Goal: Navigation & Orientation: Find specific page/section

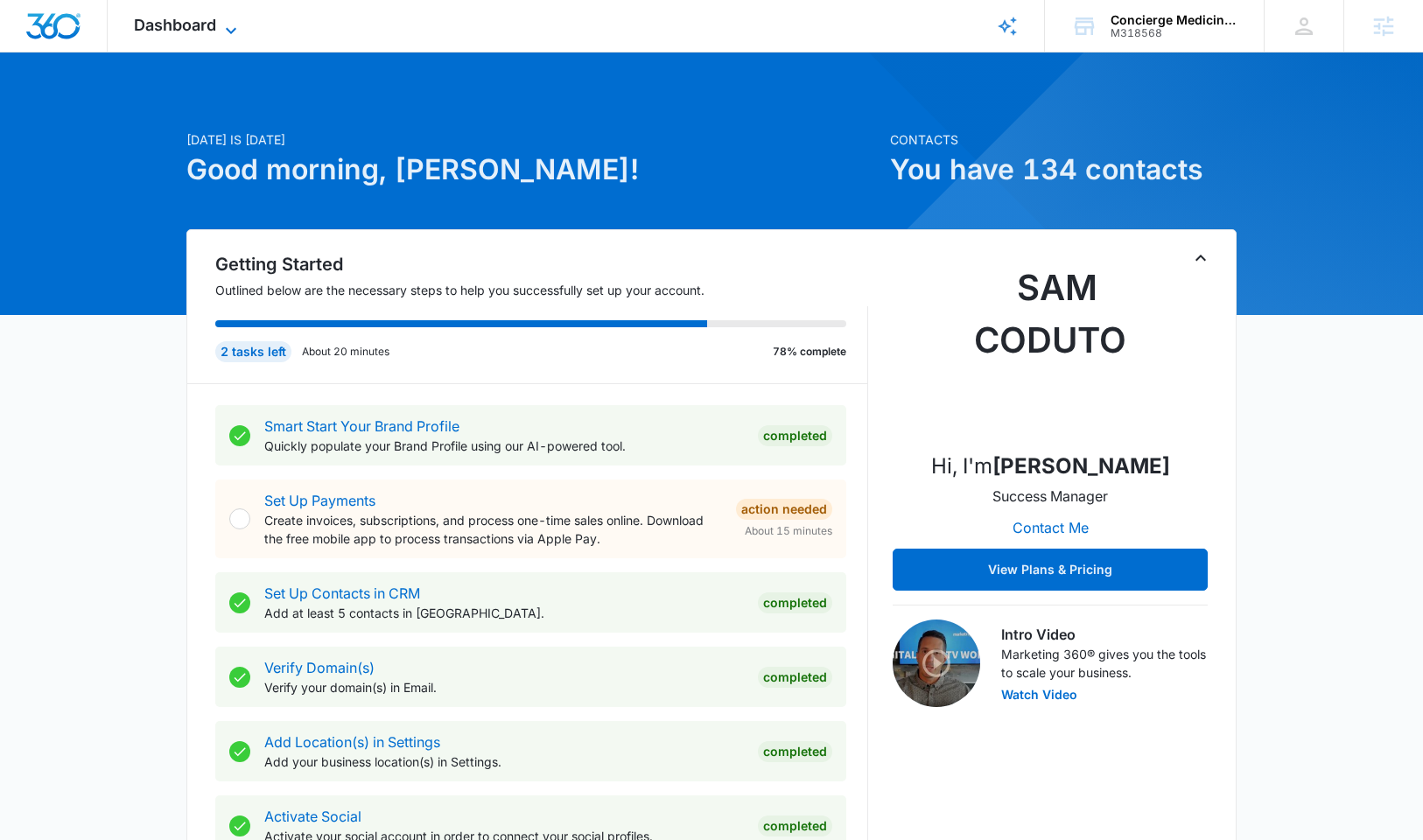
click at [174, 22] on span "Dashboard" at bounding box center [175, 25] width 83 height 18
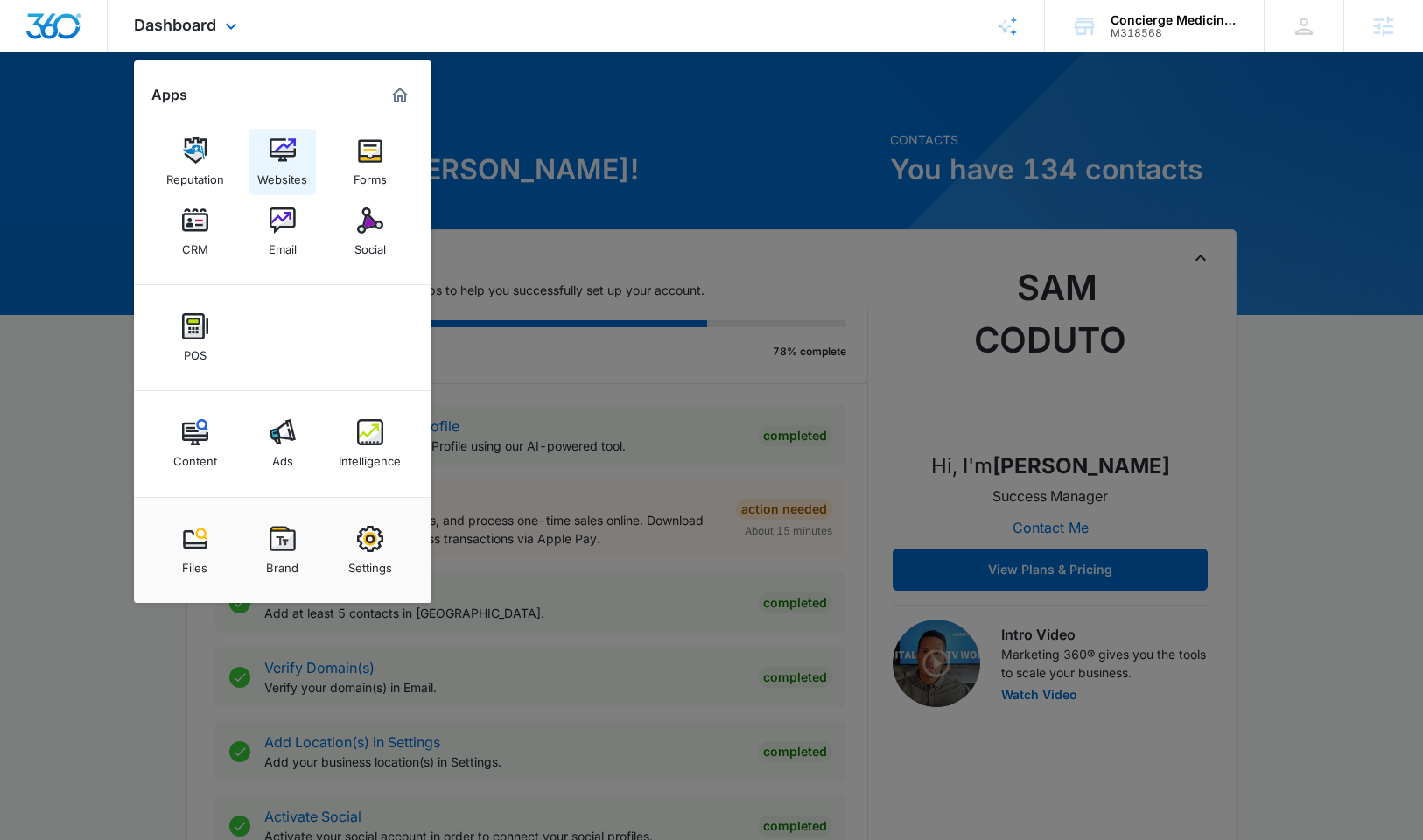
click at [286, 142] on img at bounding box center [283, 150] width 26 height 26
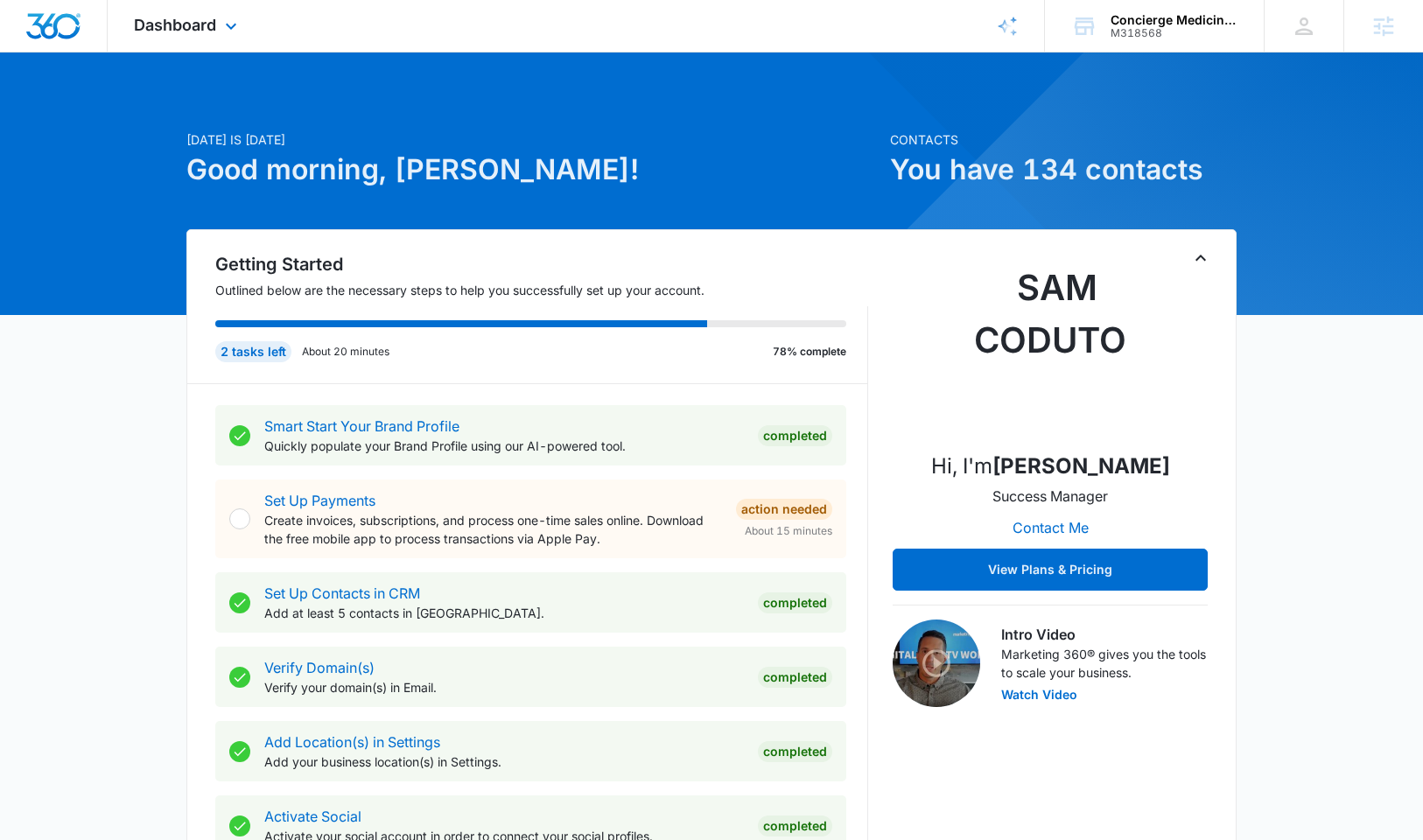
click at [204, 42] on div "Dashboard Apps Reputation Websites Forms CRM Email Social POS Content Ads Intel…" at bounding box center [187, 25] width 160 height 52
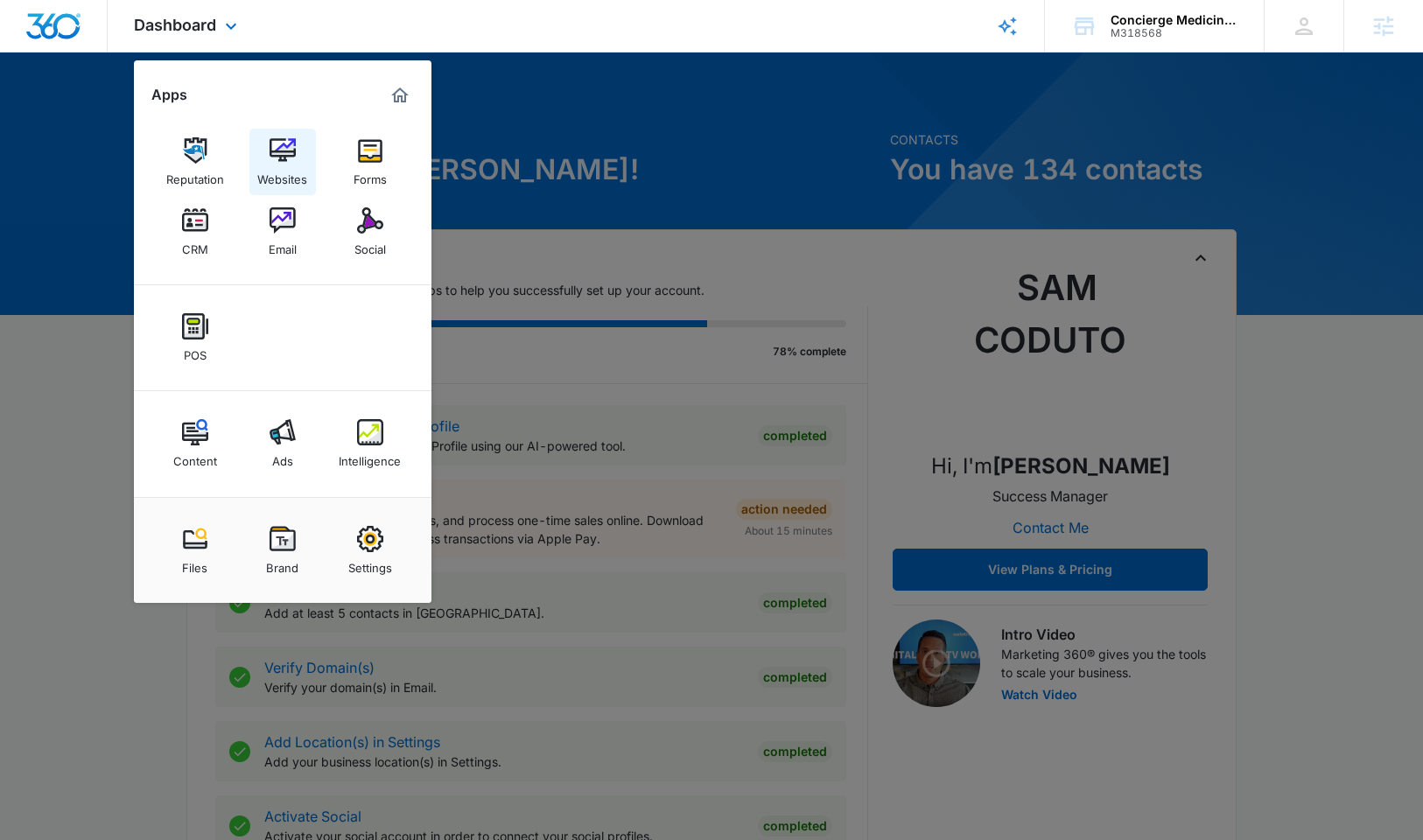
click at [279, 176] on div "Websites" at bounding box center [282, 175] width 50 height 23
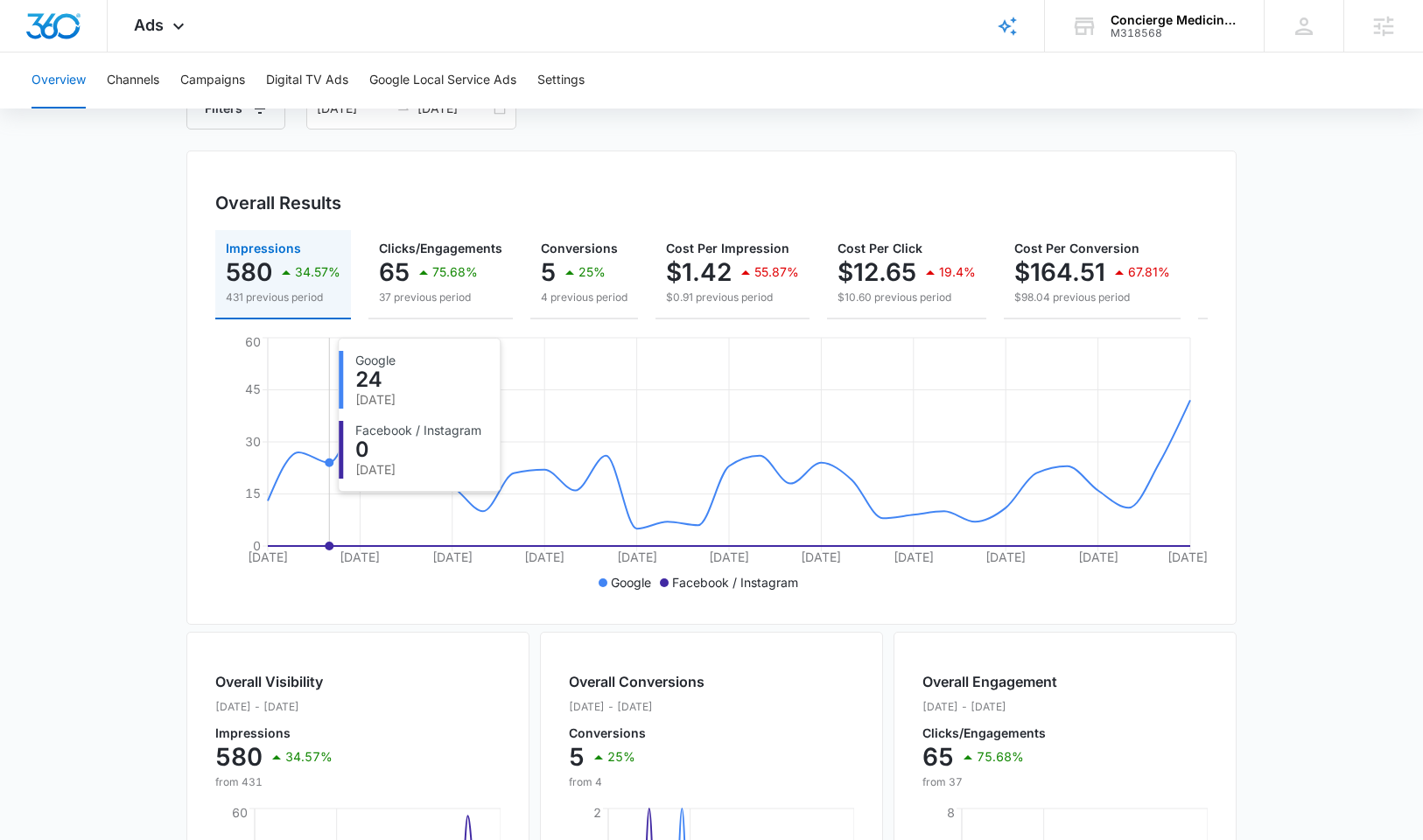
scroll to position [594, 0]
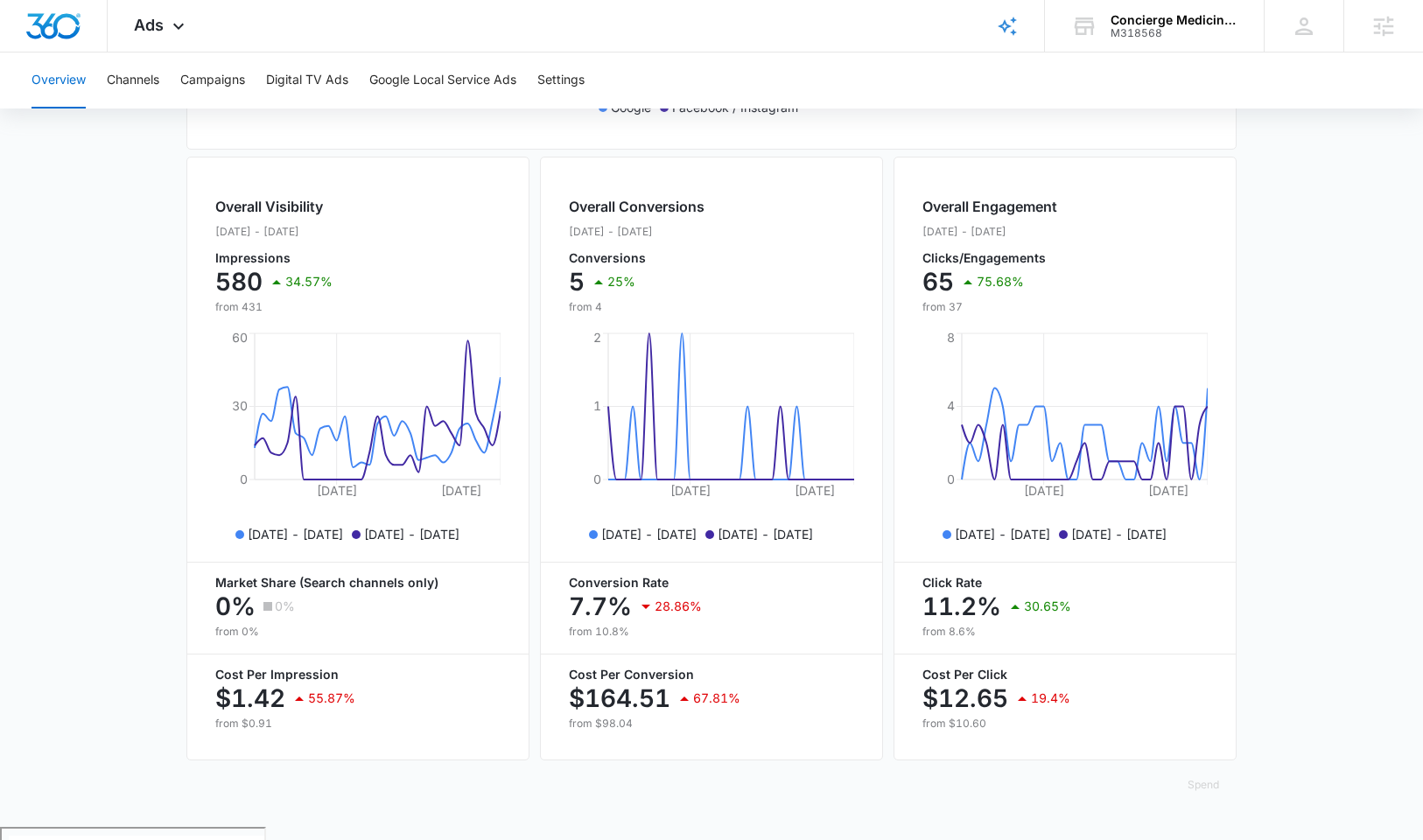
click at [618, 616] on p "7.7%" at bounding box center [600, 606] width 63 height 28
drag, startPoint x: 679, startPoint y: 626, endPoint x: 667, endPoint y: 622, distance: 12.6
click at [678, 624] on div "28.86%" at bounding box center [669, 606] width 67 height 35
drag, startPoint x: 665, startPoint y: 622, endPoint x: 557, endPoint y: 622, distance: 108.0
click at [557, 622] on div "Overall Conversions Sep. 14 - Oct. 14, 2025 Conversions 5 25% from 4 Sep 24, 20…" at bounding box center [711, 458] width 343 height 604
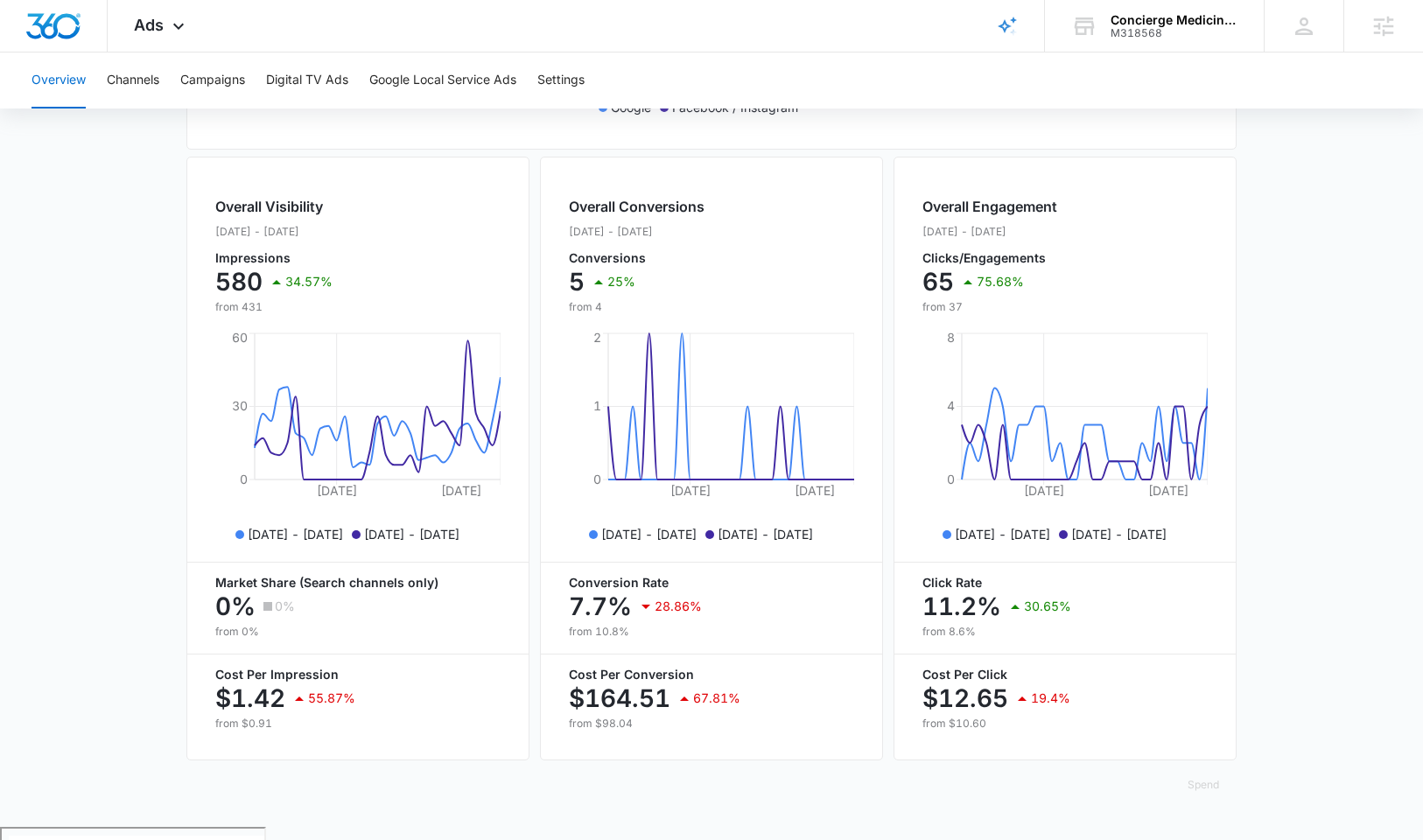
drag, startPoint x: 579, startPoint y: 641, endPoint x: 589, endPoint y: 652, distance: 14.9
click at [580, 640] on p "from 10.8%" at bounding box center [711, 632] width 286 height 16
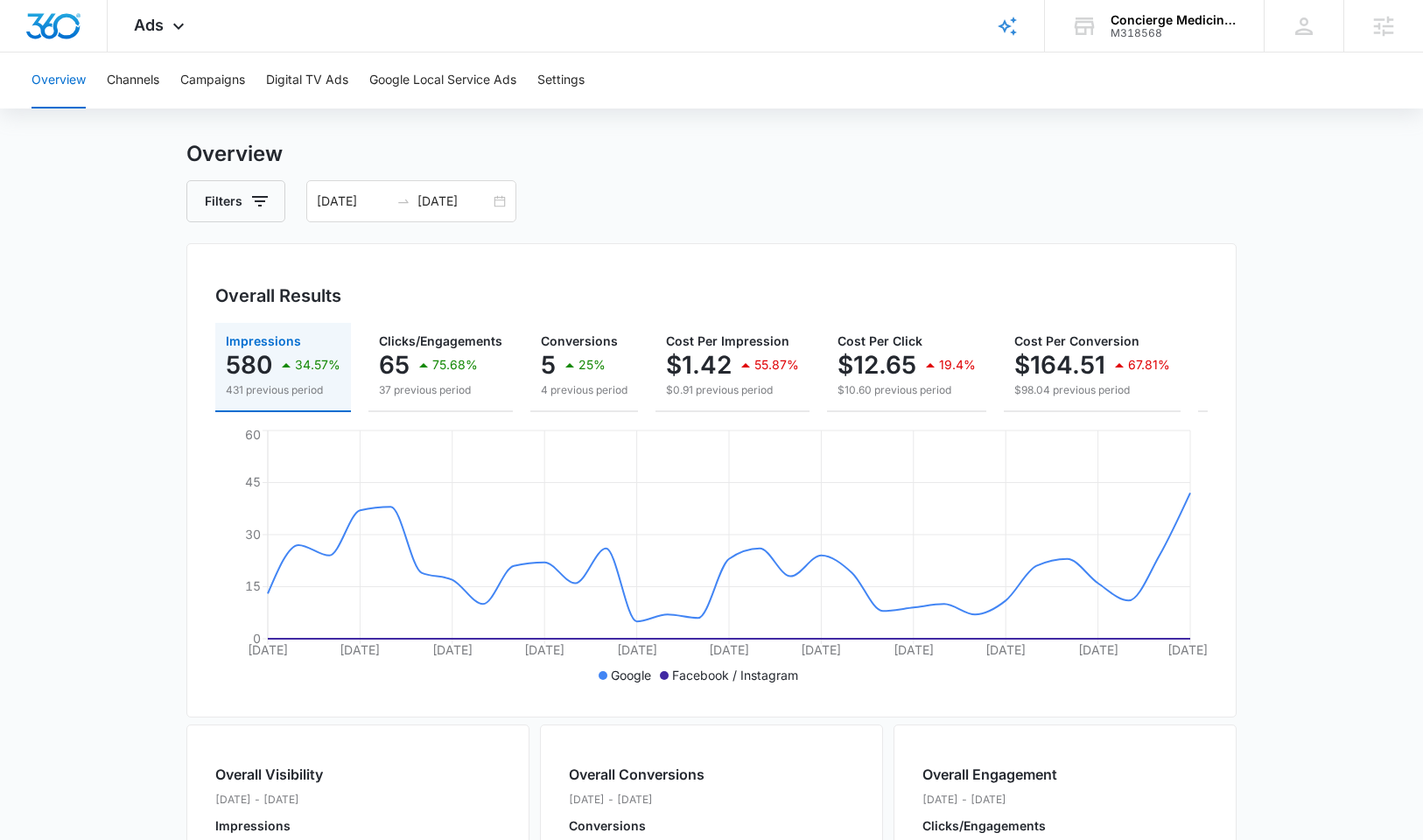
scroll to position [0, 0]
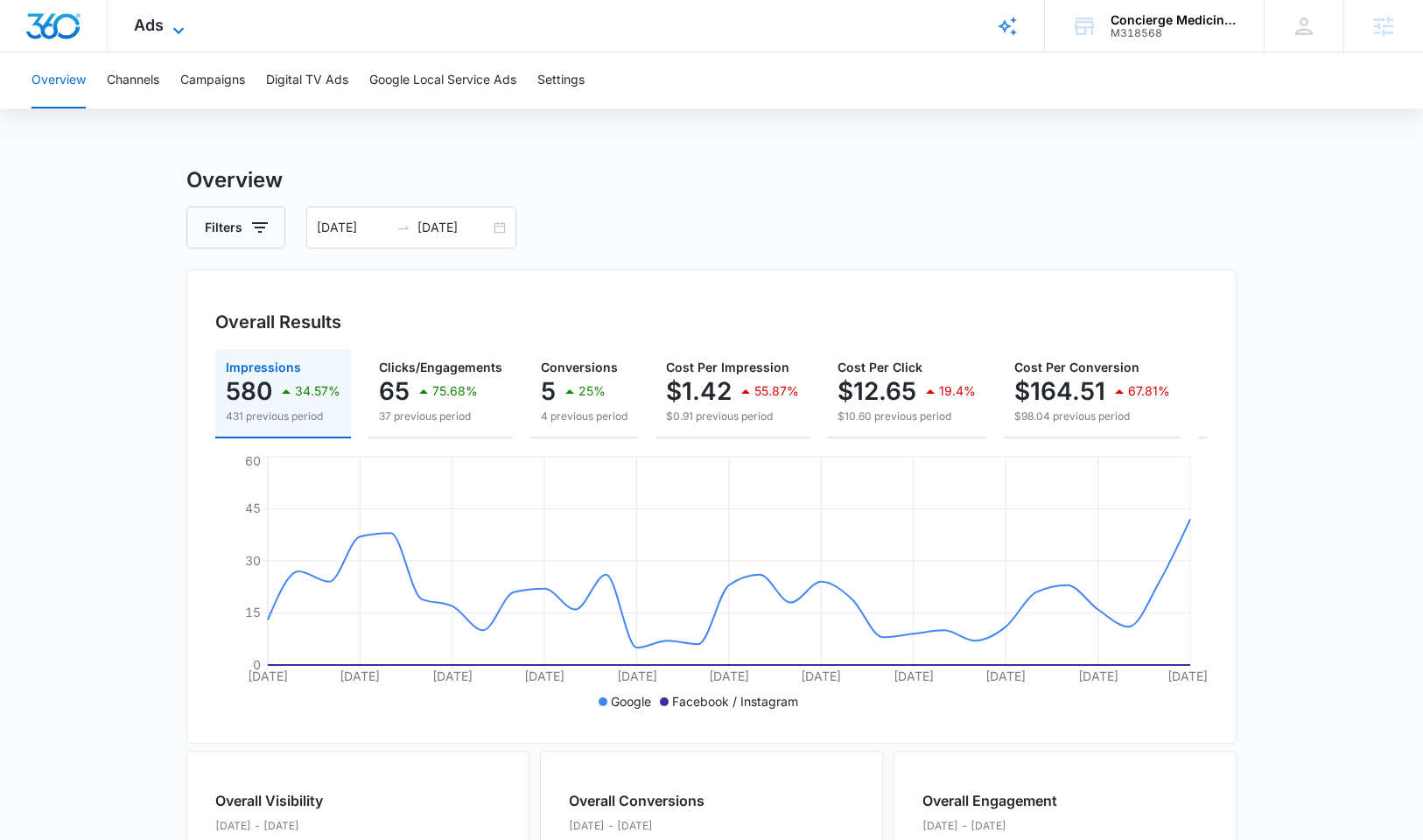
click at [135, 29] on span "Ads" at bounding box center [149, 25] width 30 height 18
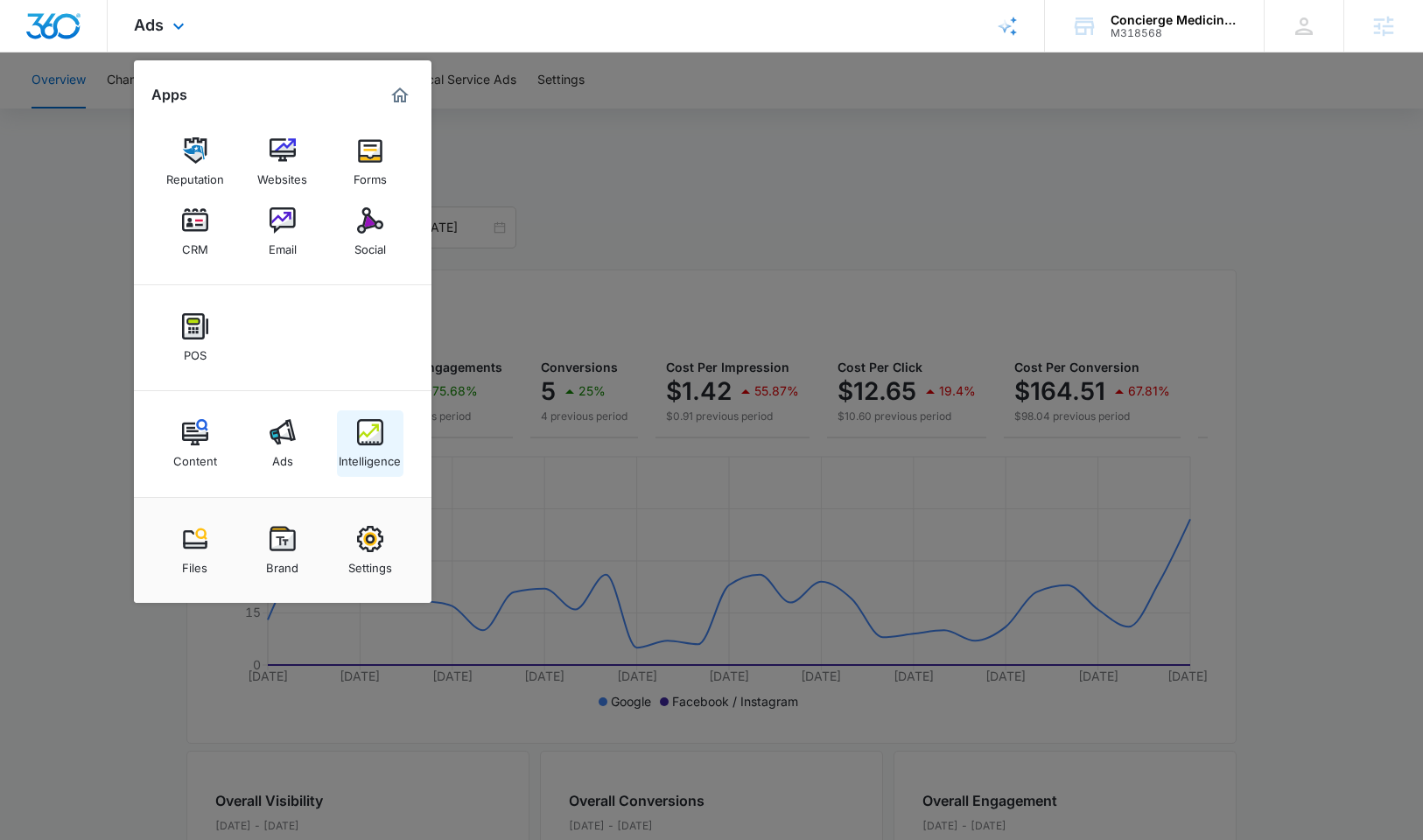
click at [367, 441] on img at bounding box center [370, 432] width 26 height 26
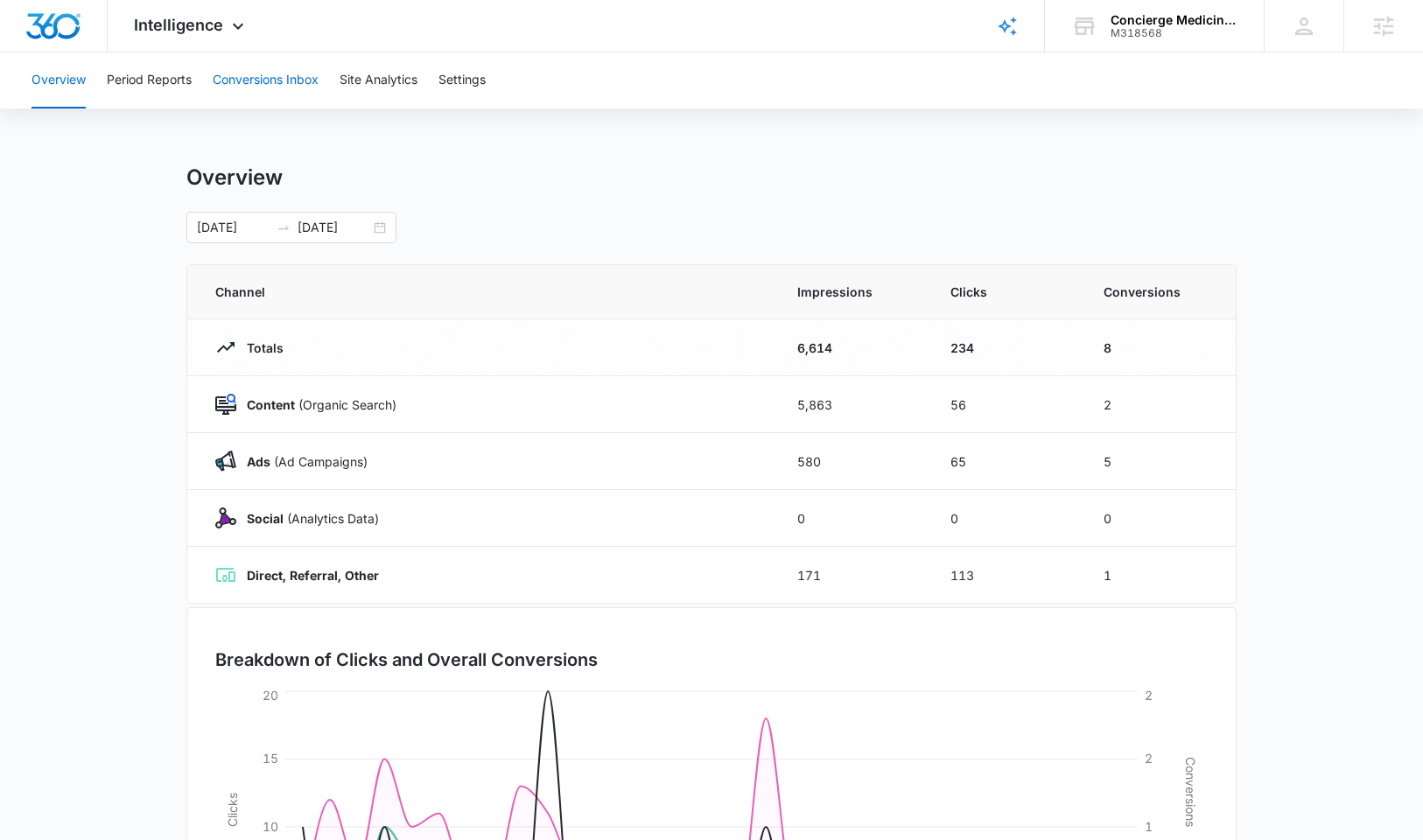
click at [258, 78] on button "Conversions Inbox" at bounding box center [265, 81] width 105 height 56
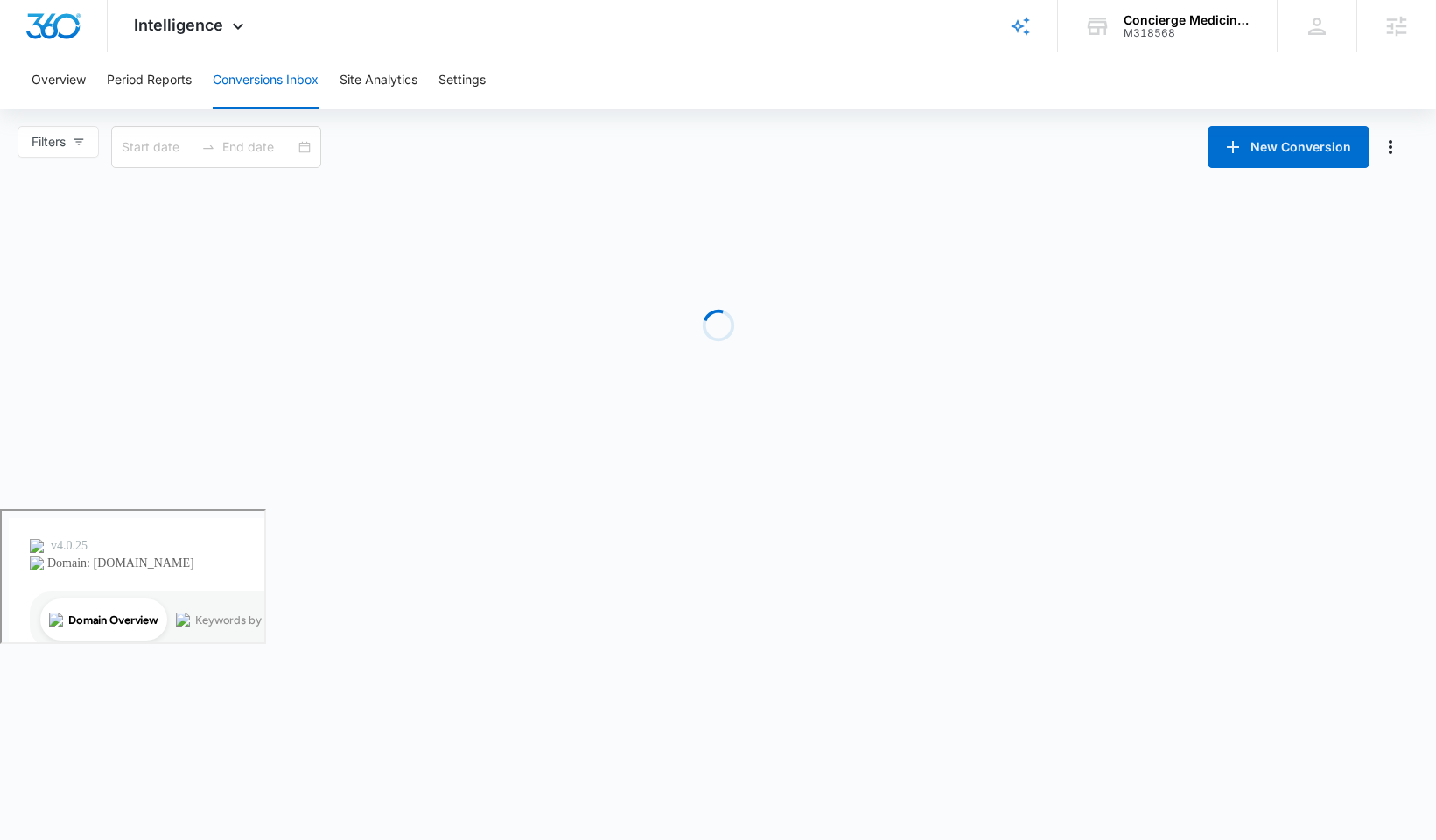
type input "09/15/2025"
type input "10/15/2025"
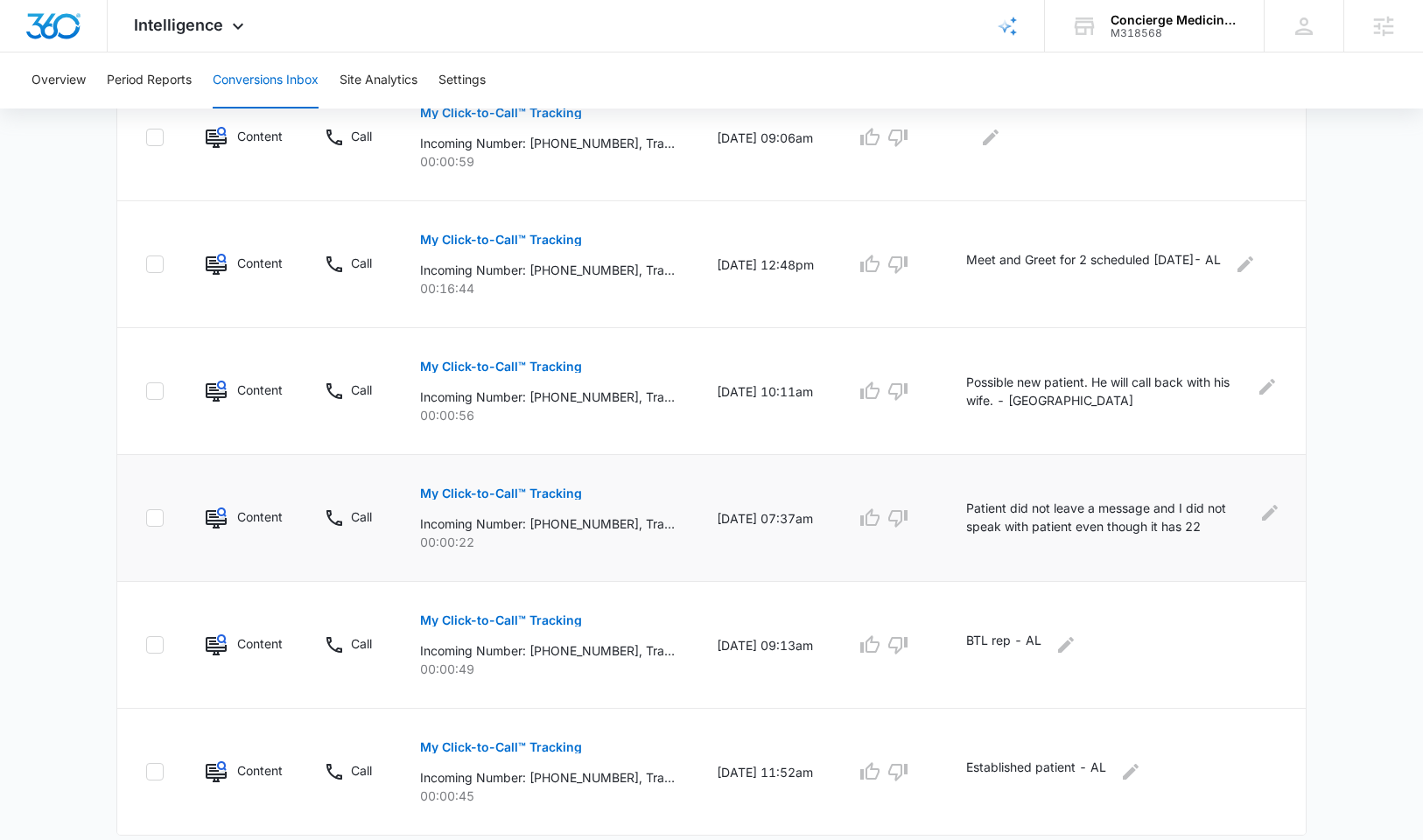
scroll to position [1034, 0]
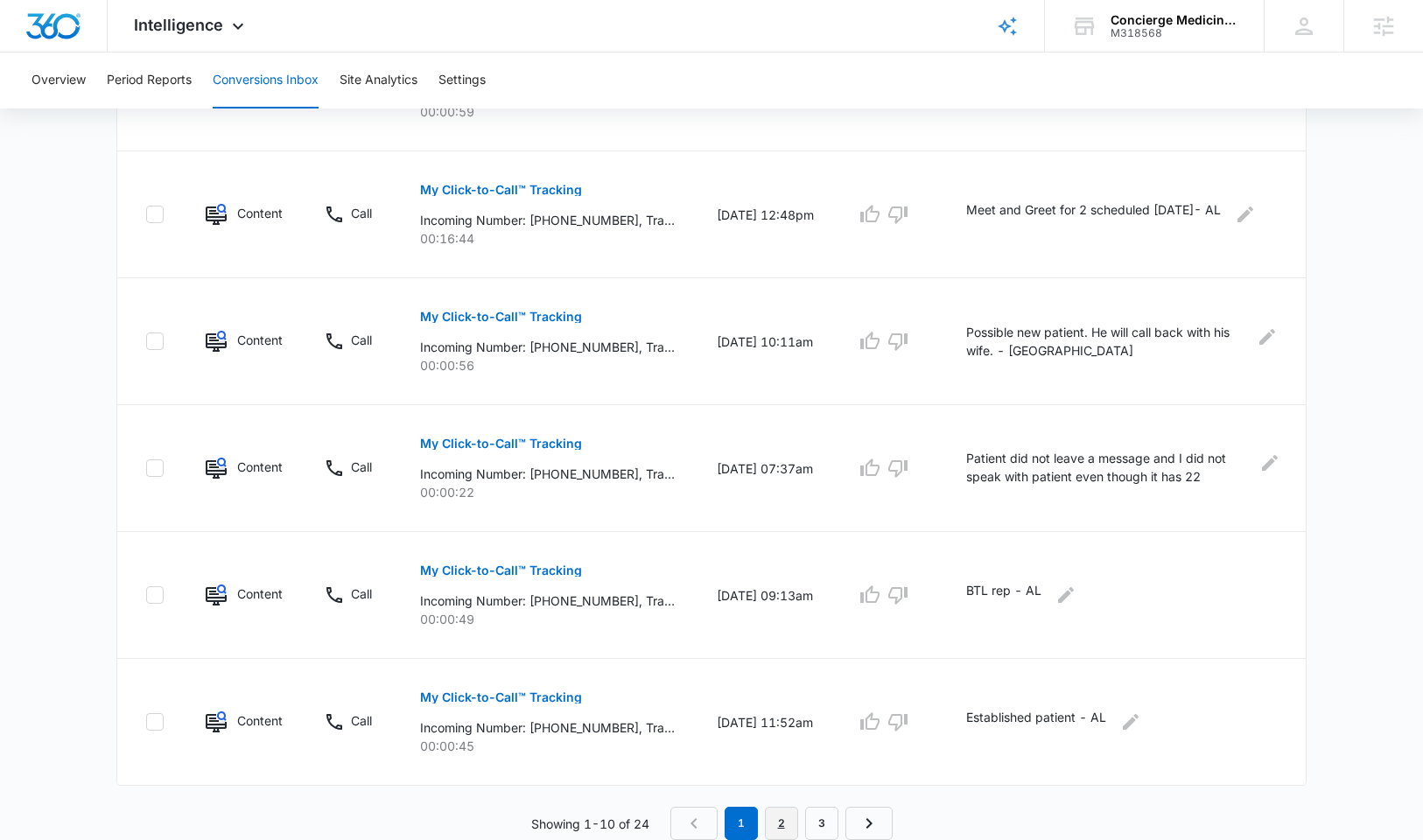
click at [784, 813] on link "2" at bounding box center [781, 823] width 33 height 33
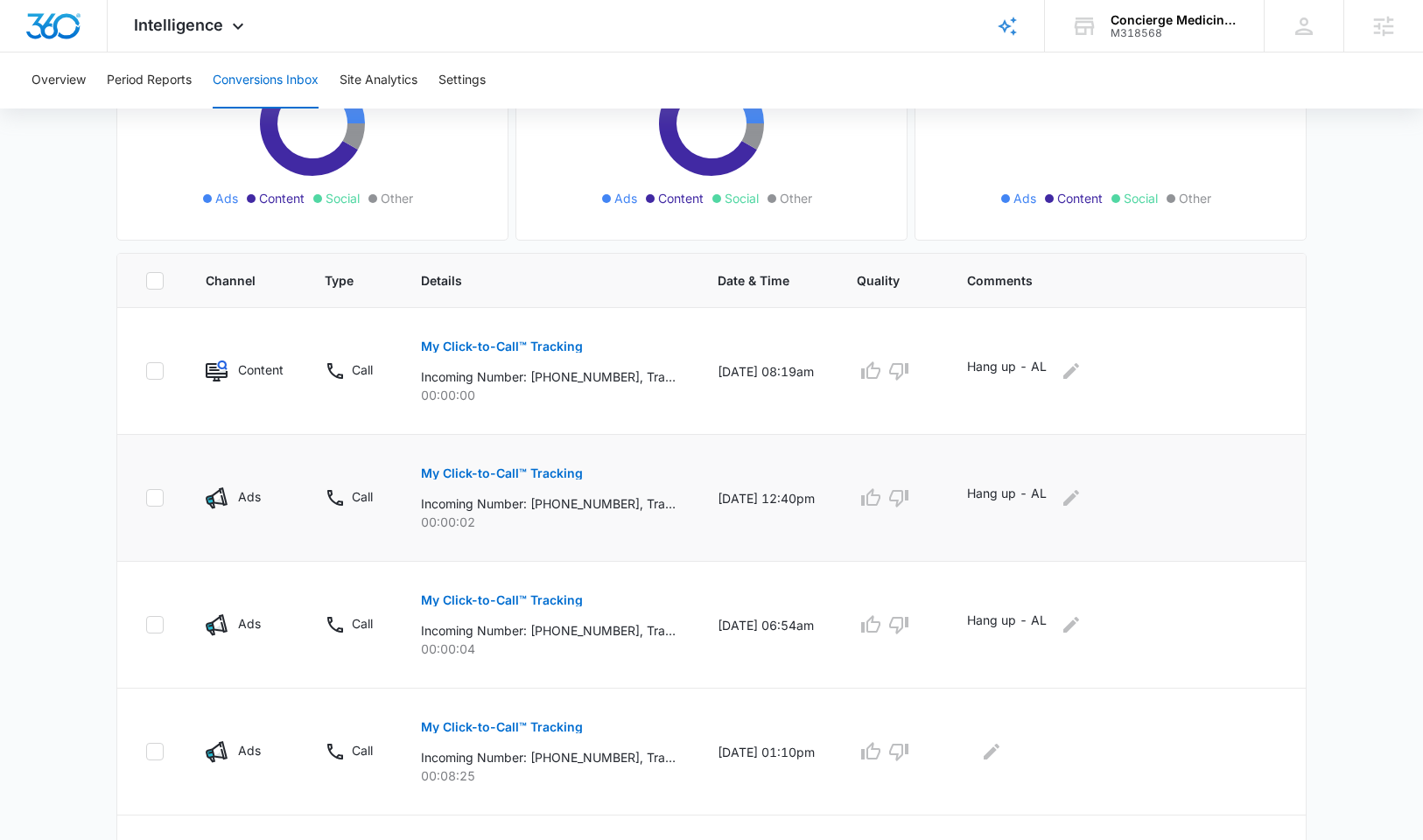
scroll to position [441, 0]
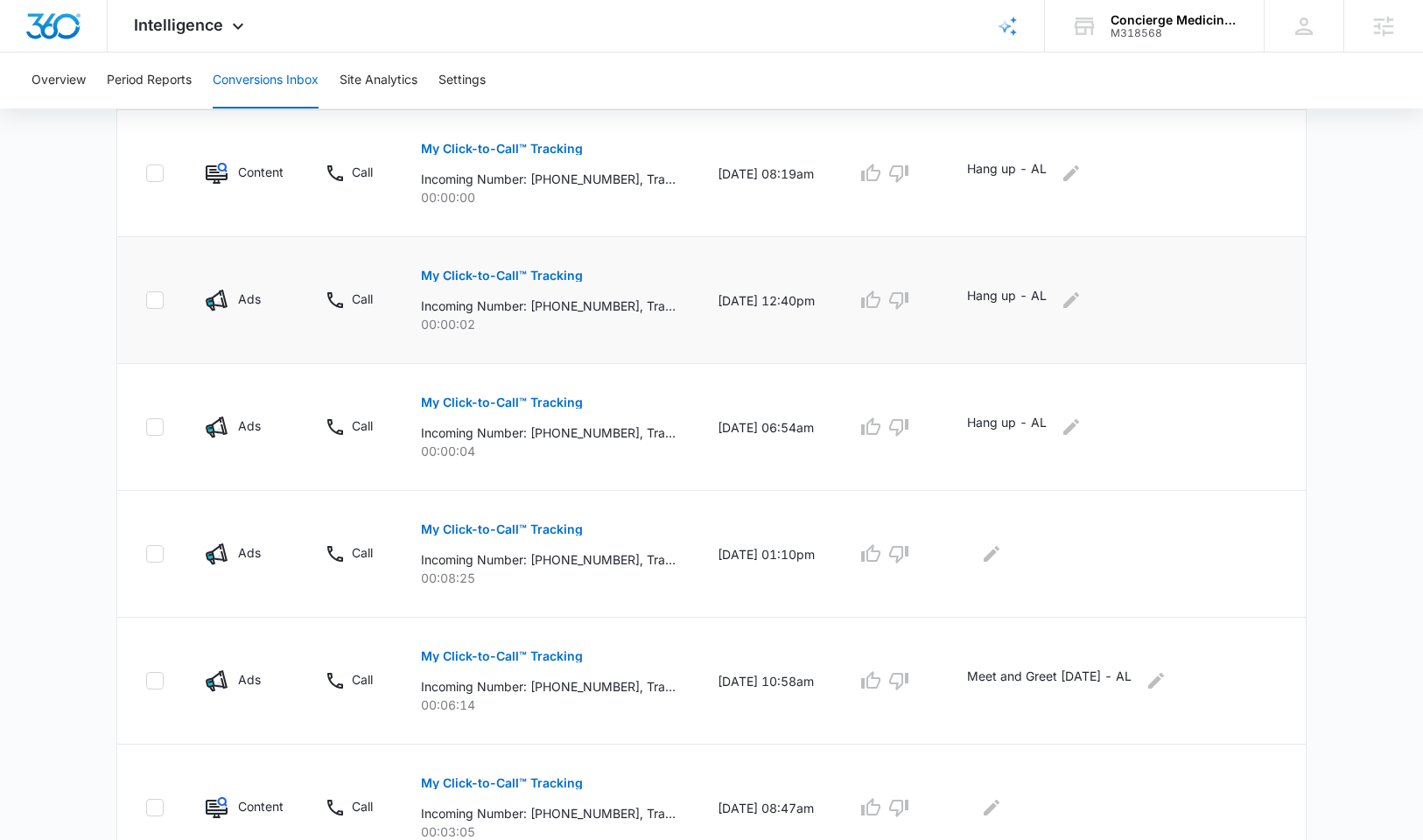
click at [535, 306] on p "Incoming Number: +19152377509, Tracking Number: +13212654212, Ring To: +1321622…" at bounding box center [548, 306] width 255 height 18
click at [527, 274] on p "My Click-to-Call™ Tracking" at bounding box center [502, 276] width 162 height 12
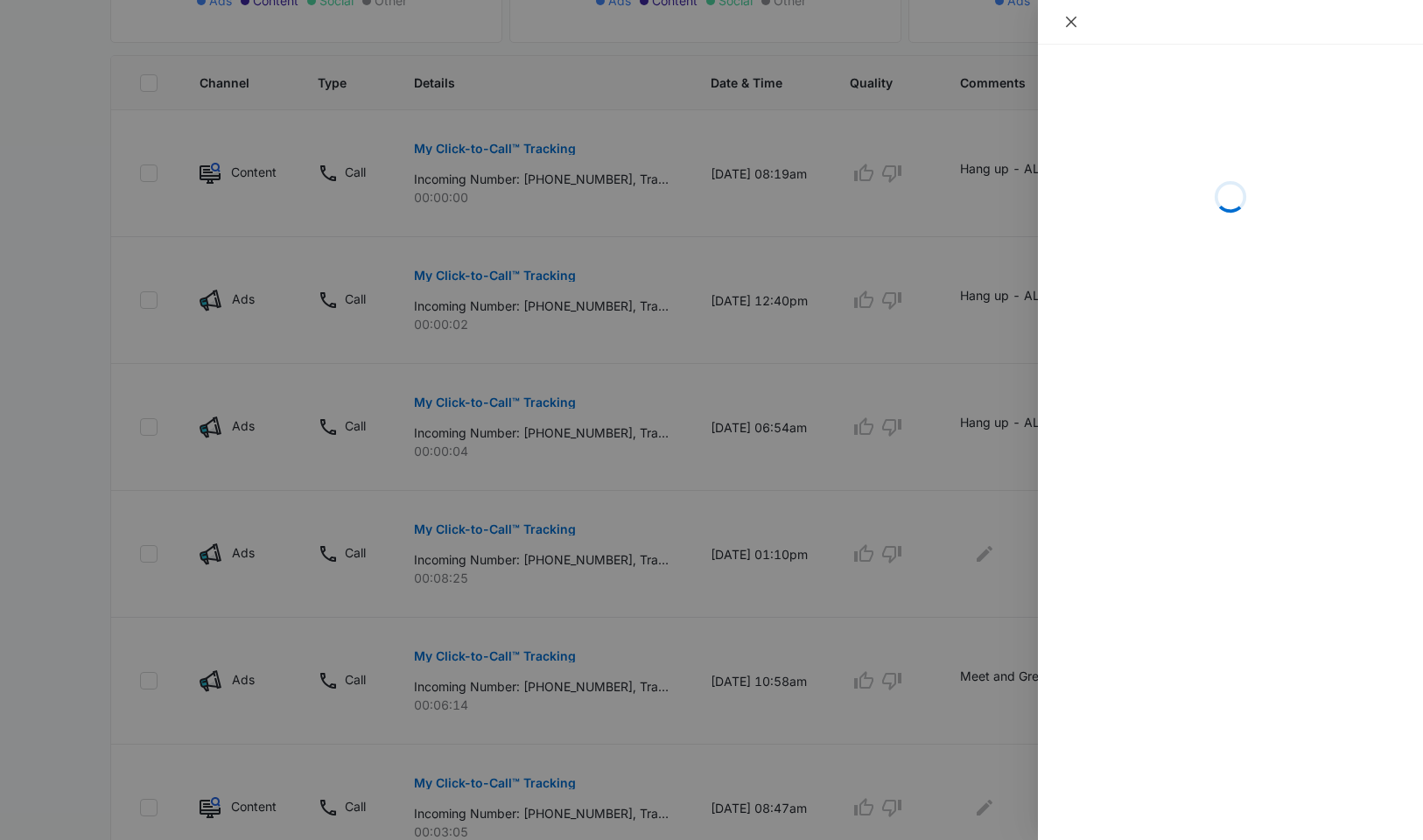
click at [1078, 21] on button "Close" at bounding box center [1071, 22] width 25 height 16
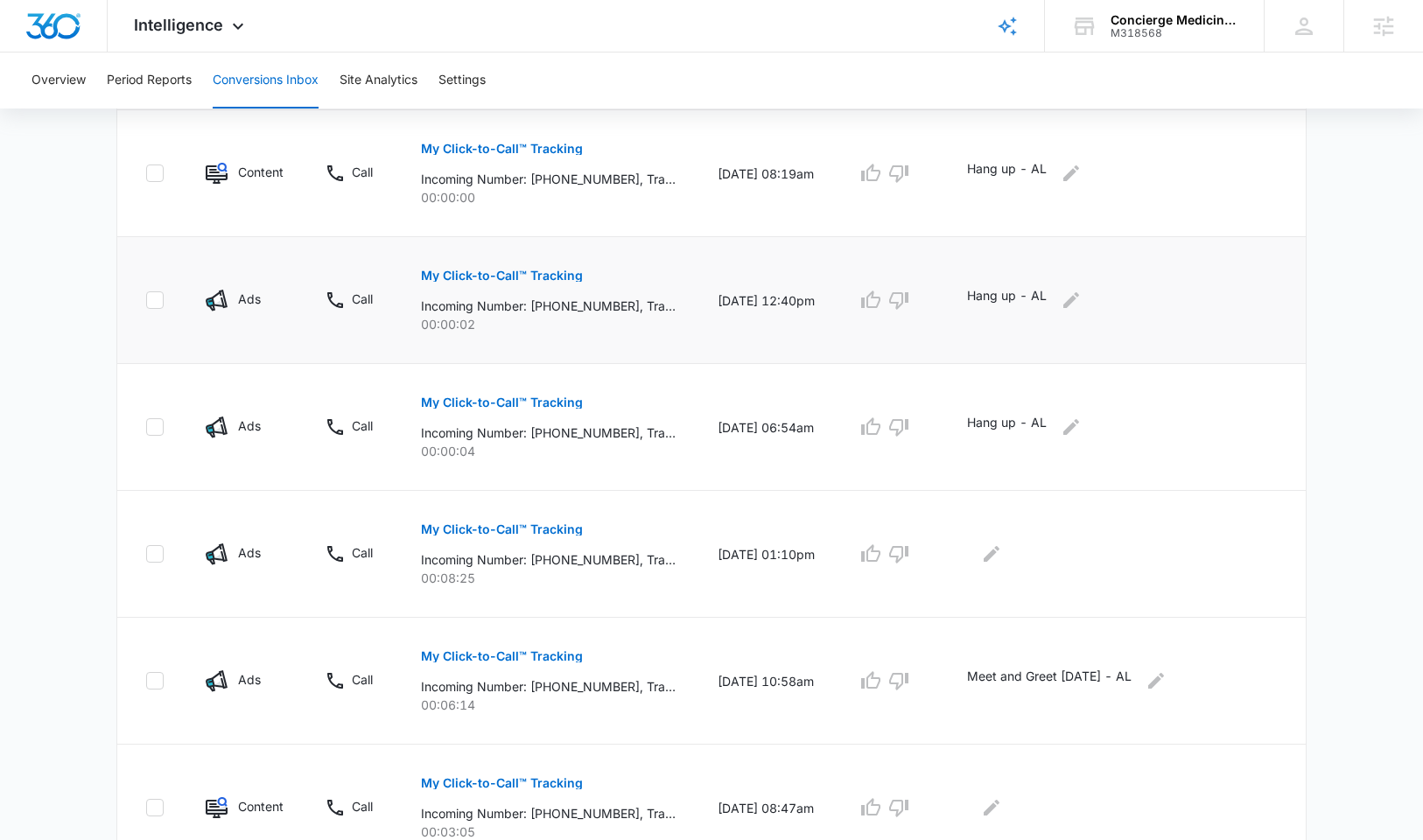
click at [437, 266] on button "My Click-to-Call™ Tracking" at bounding box center [502, 276] width 162 height 42
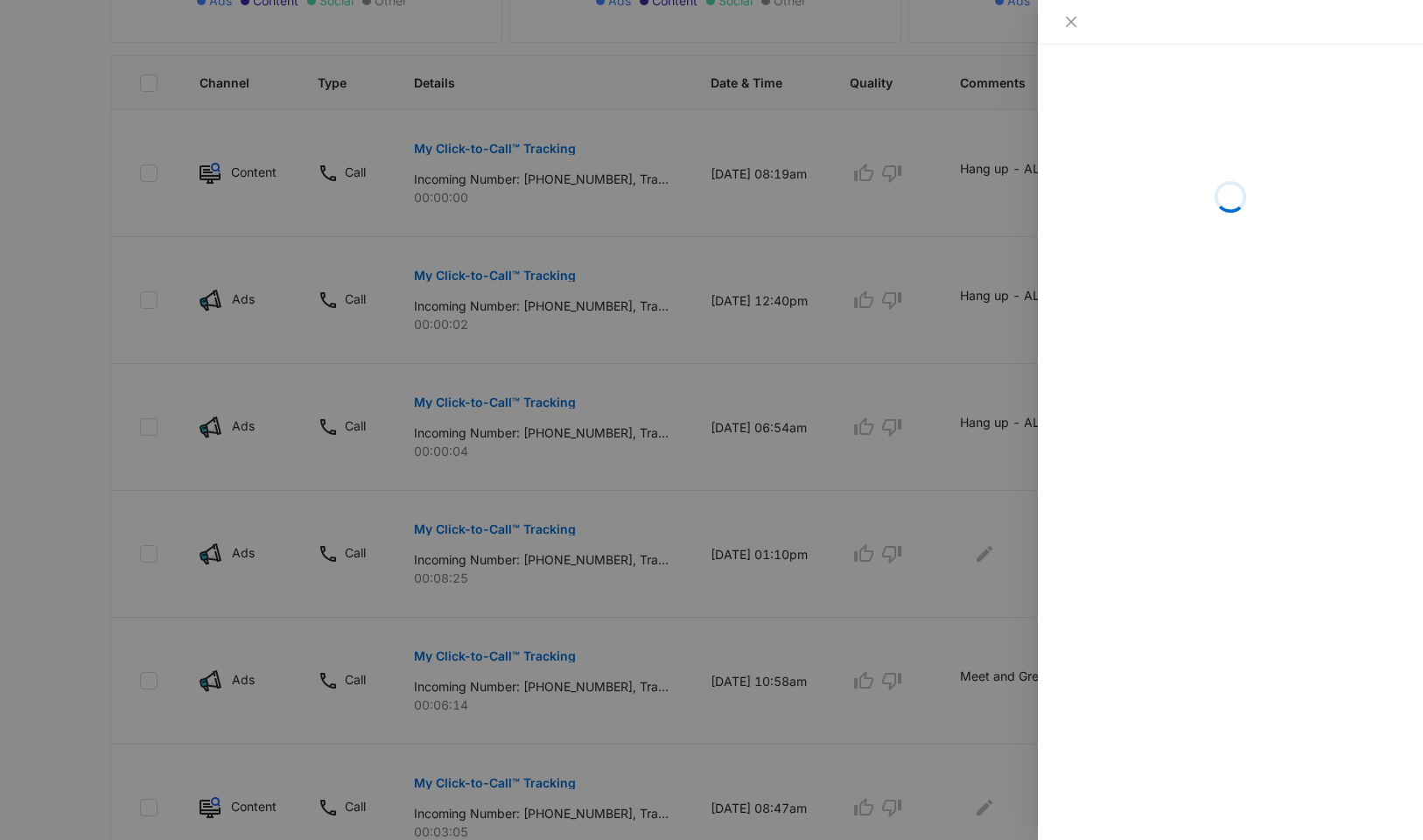
click at [704, 290] on div at bounding box center [711, 420] width 1423 height 840
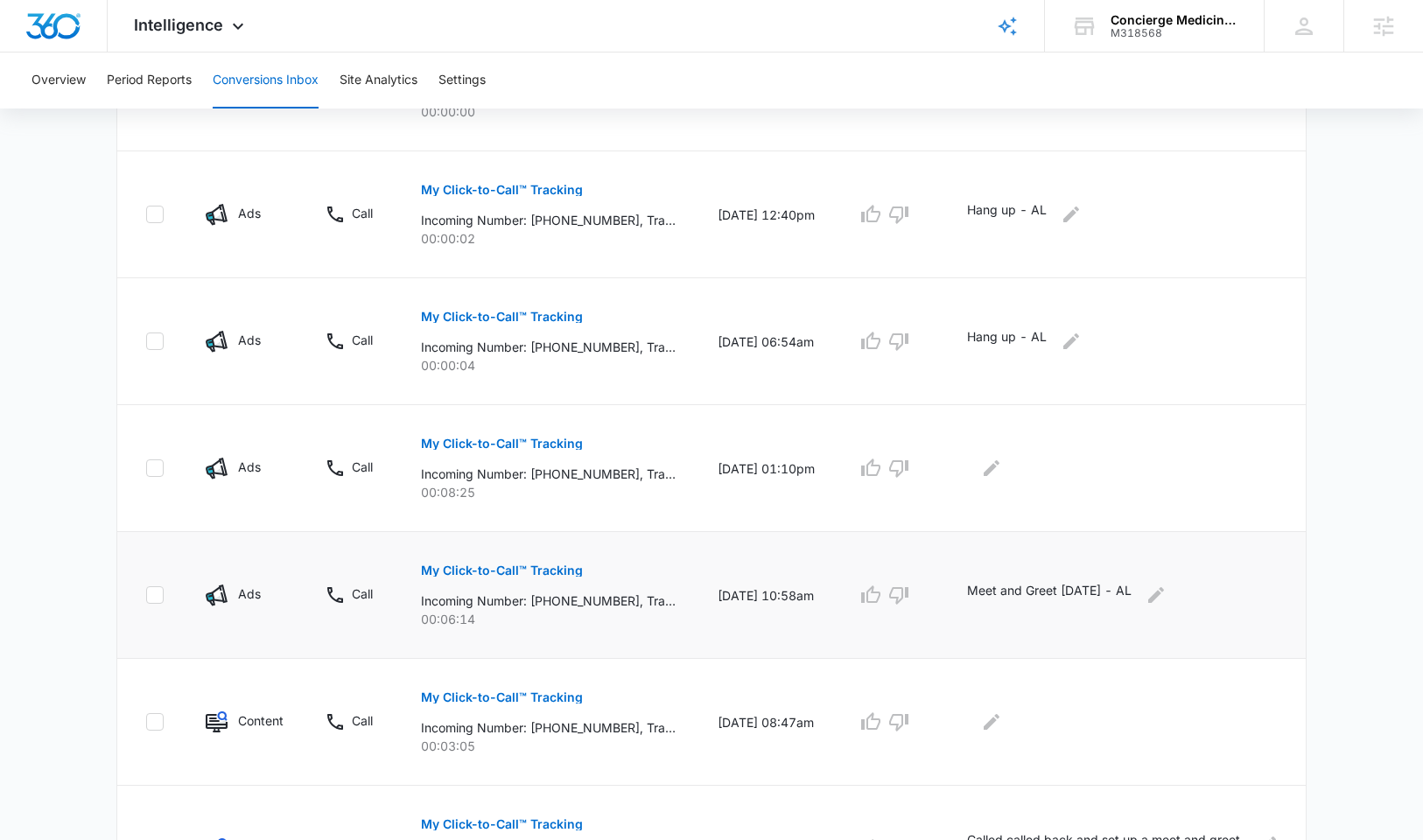
scroll to position [612, 0]
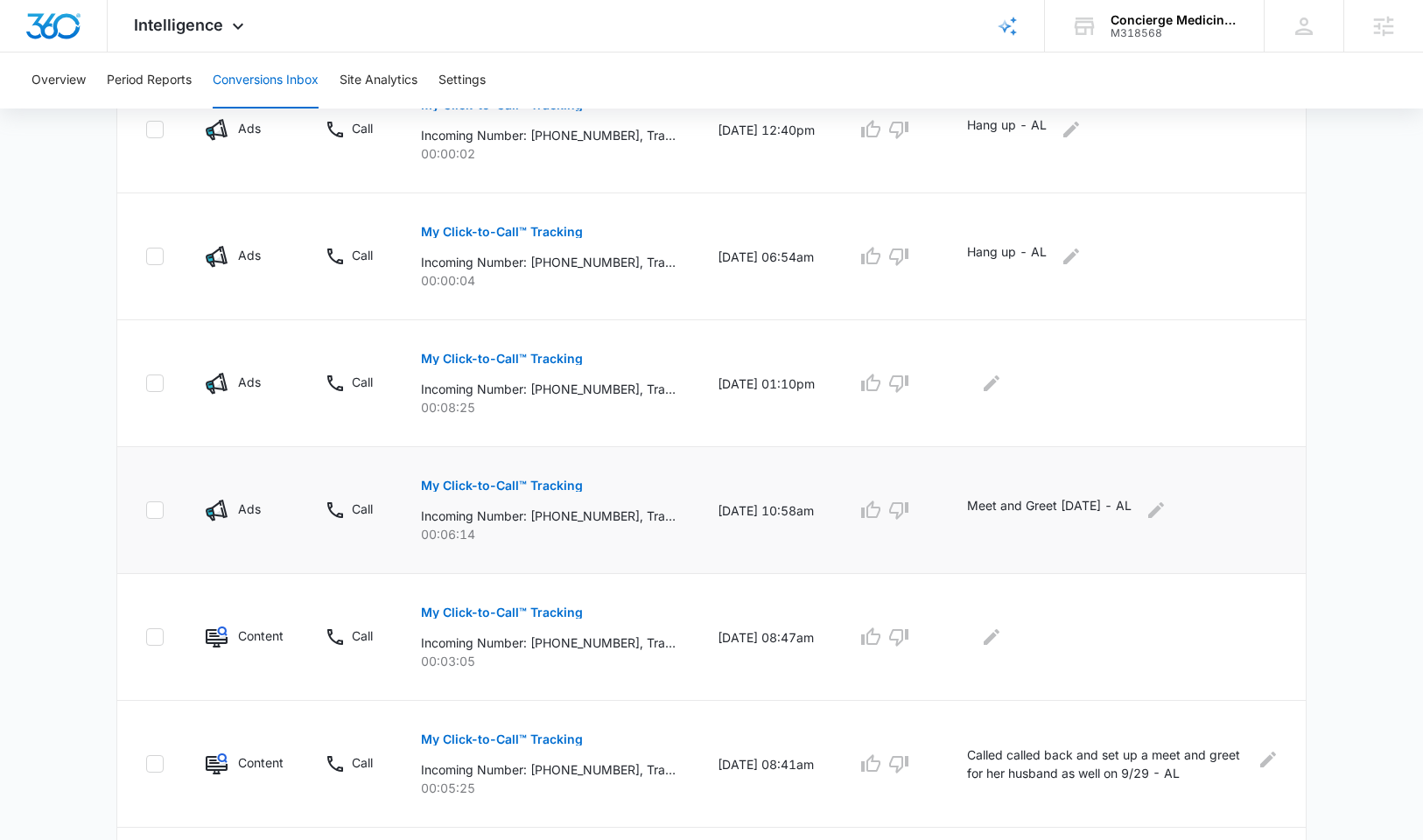
click at [491, 512] on p "Incoming Number: +13212661106, Tracking Number: +13212654212, Ring To: +1321622…" at bounding box center [548, 515] width 255 height 18
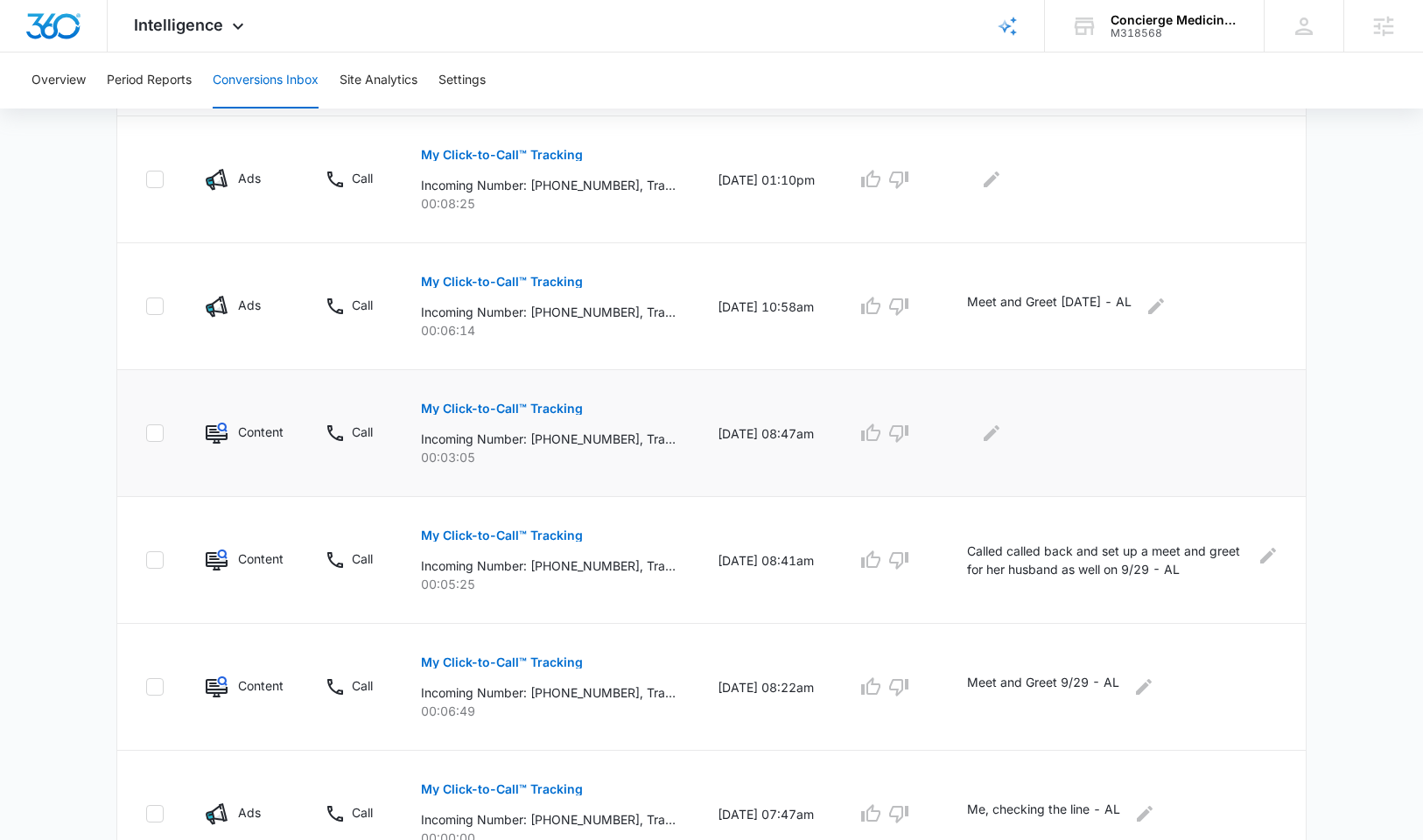
scroll to position [1034, 0]
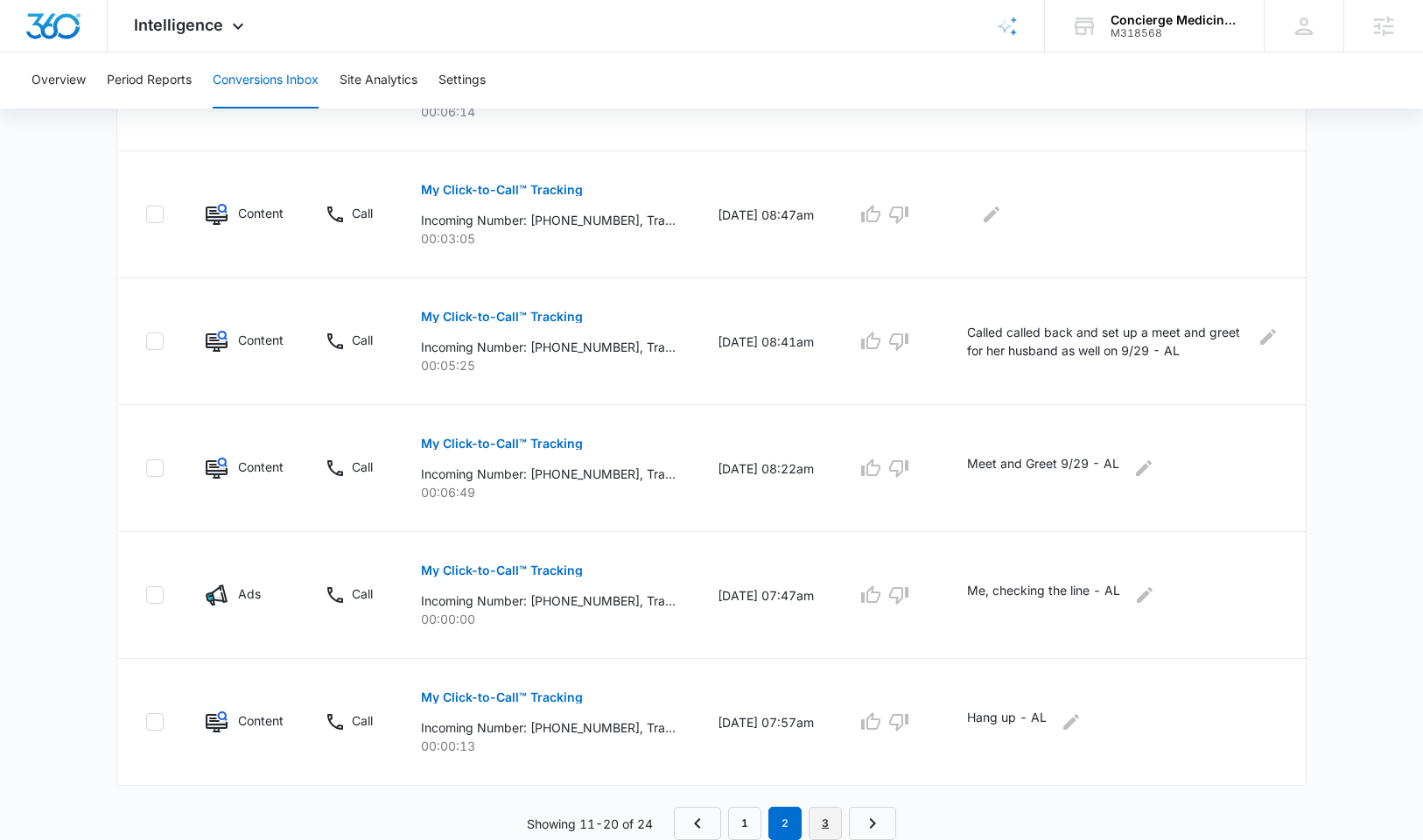
click at [819, 824] on link "3" at bounding box center [825, 823] width 33 height 33
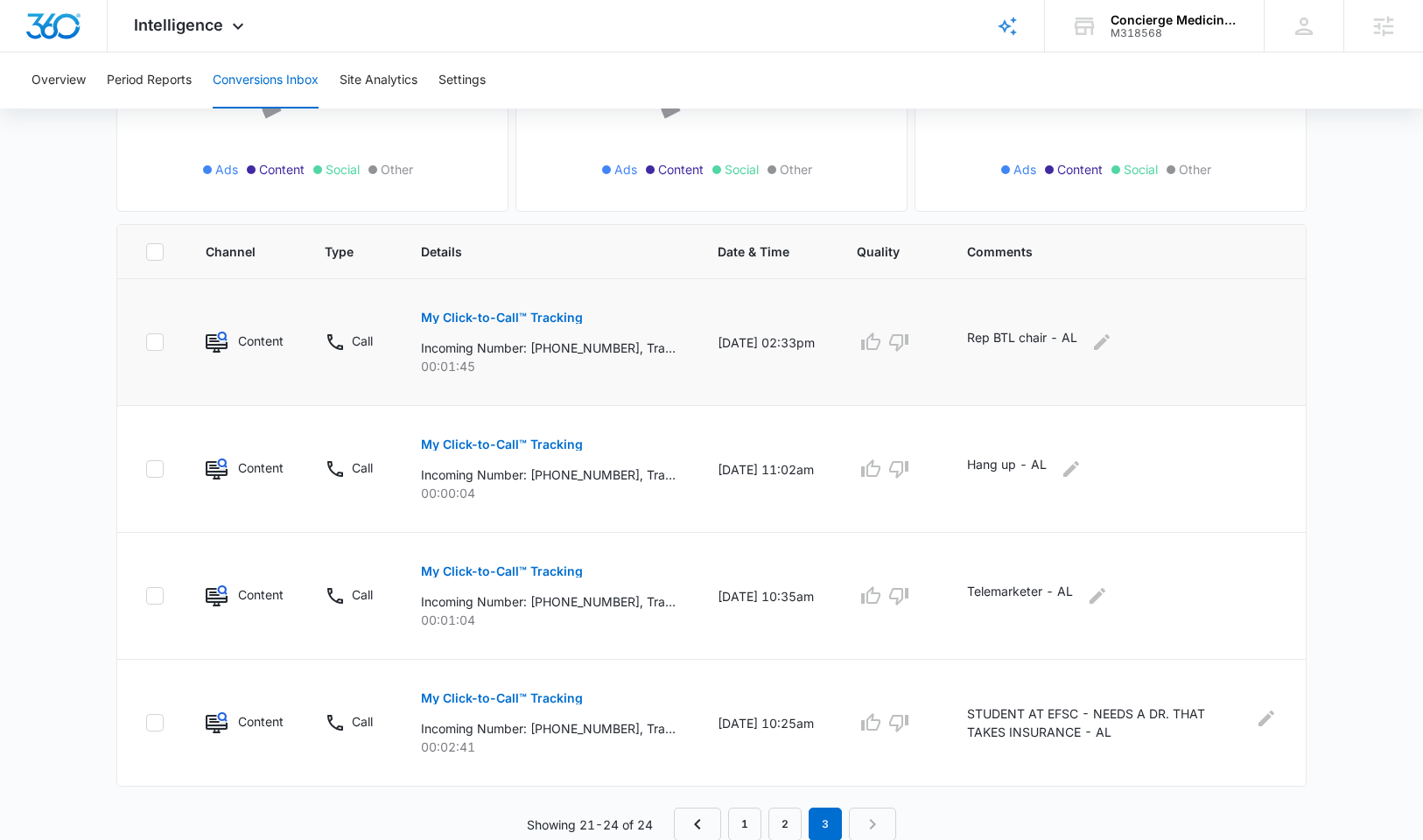
scroll to position [273, 0]
click at [781, 821] on link "2" at bounding box center [785, 823] width 33 height 33
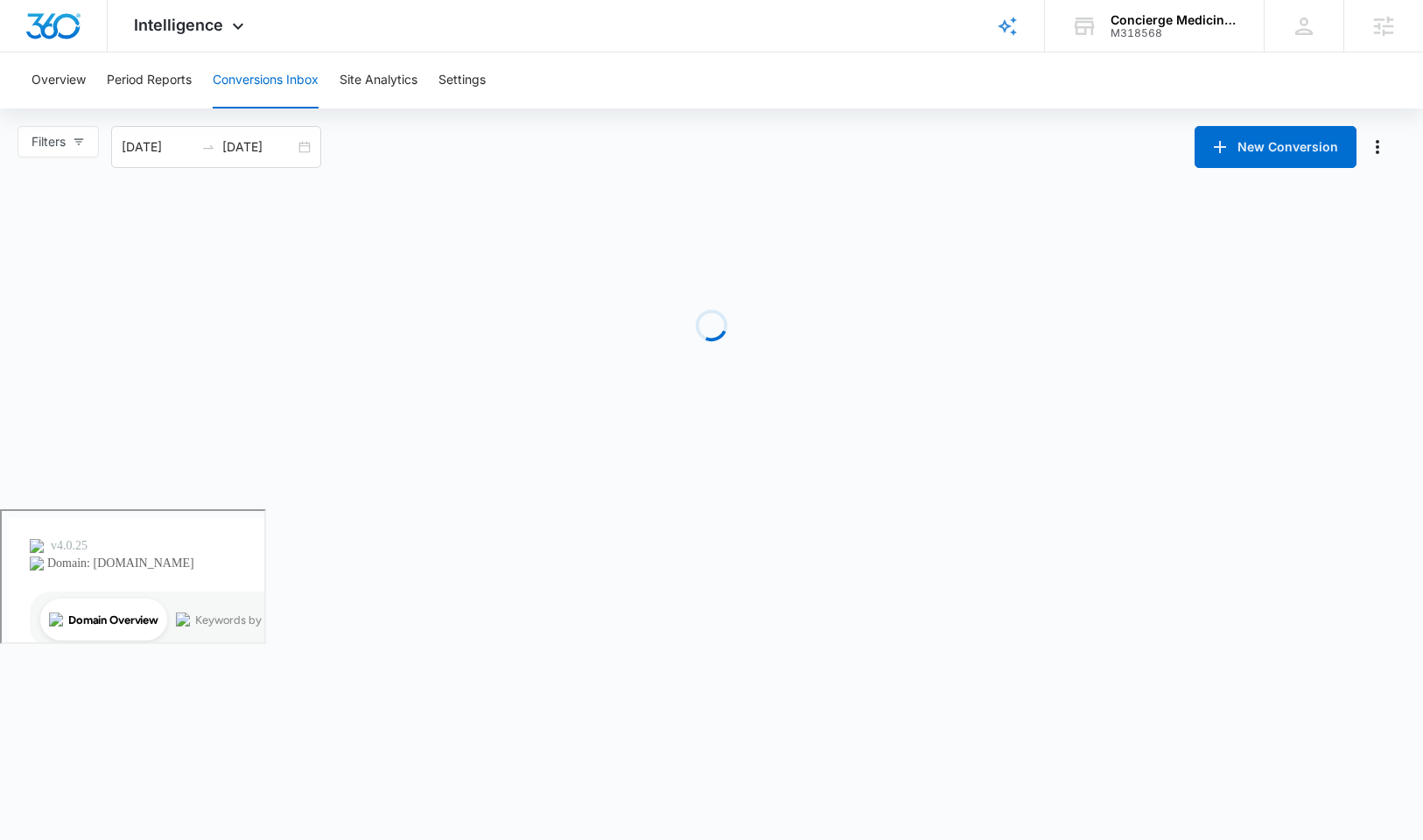
scroll to position [0, 0]
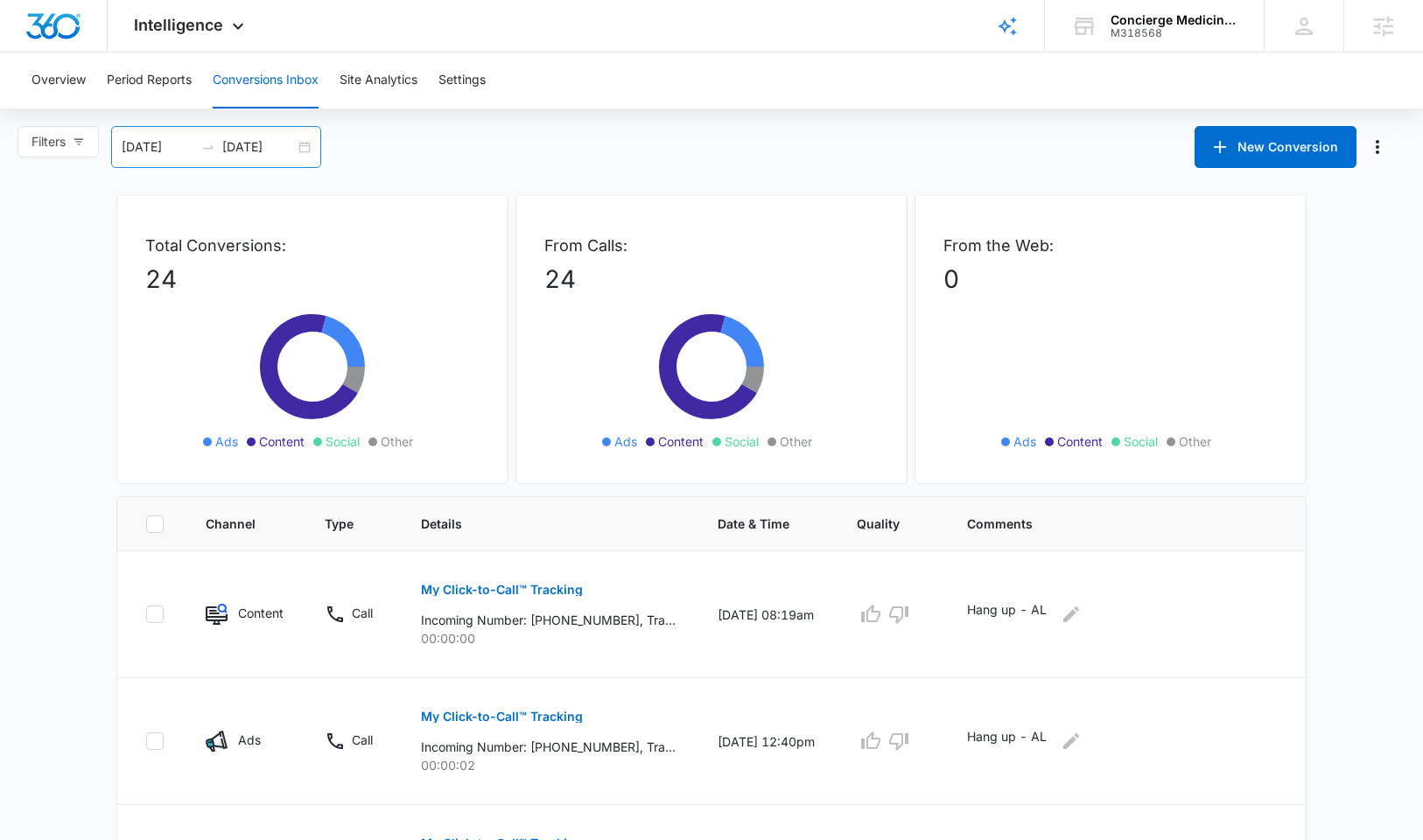
click at [304, 140] on div "09/15/2025 10/15/2025" at bounding box center [215, 147] width 210 height 42
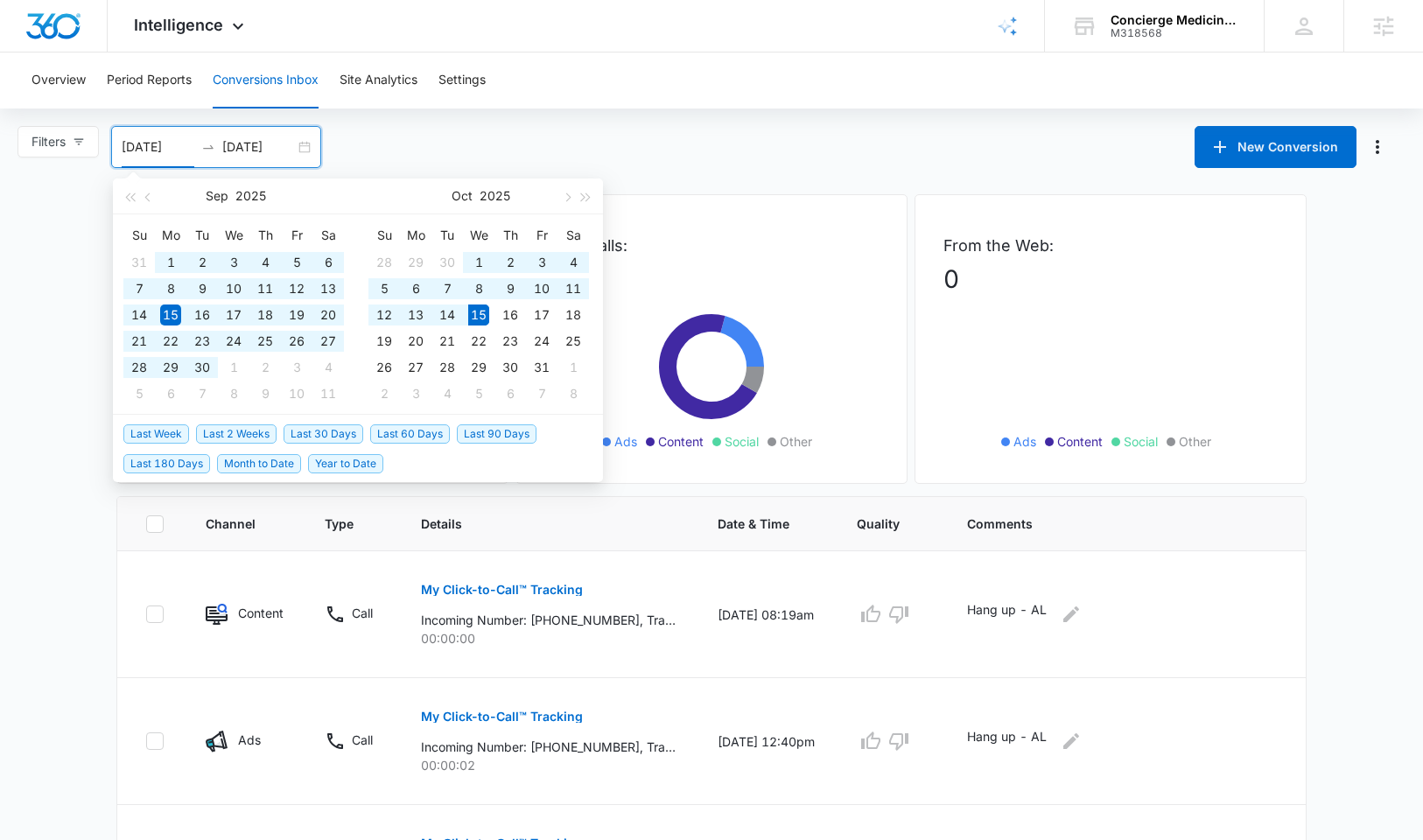
click at [511, 435] on span "Last 90 Days" at bounding box center [497, 434] width 80 height 19
type input "07/17/2025"
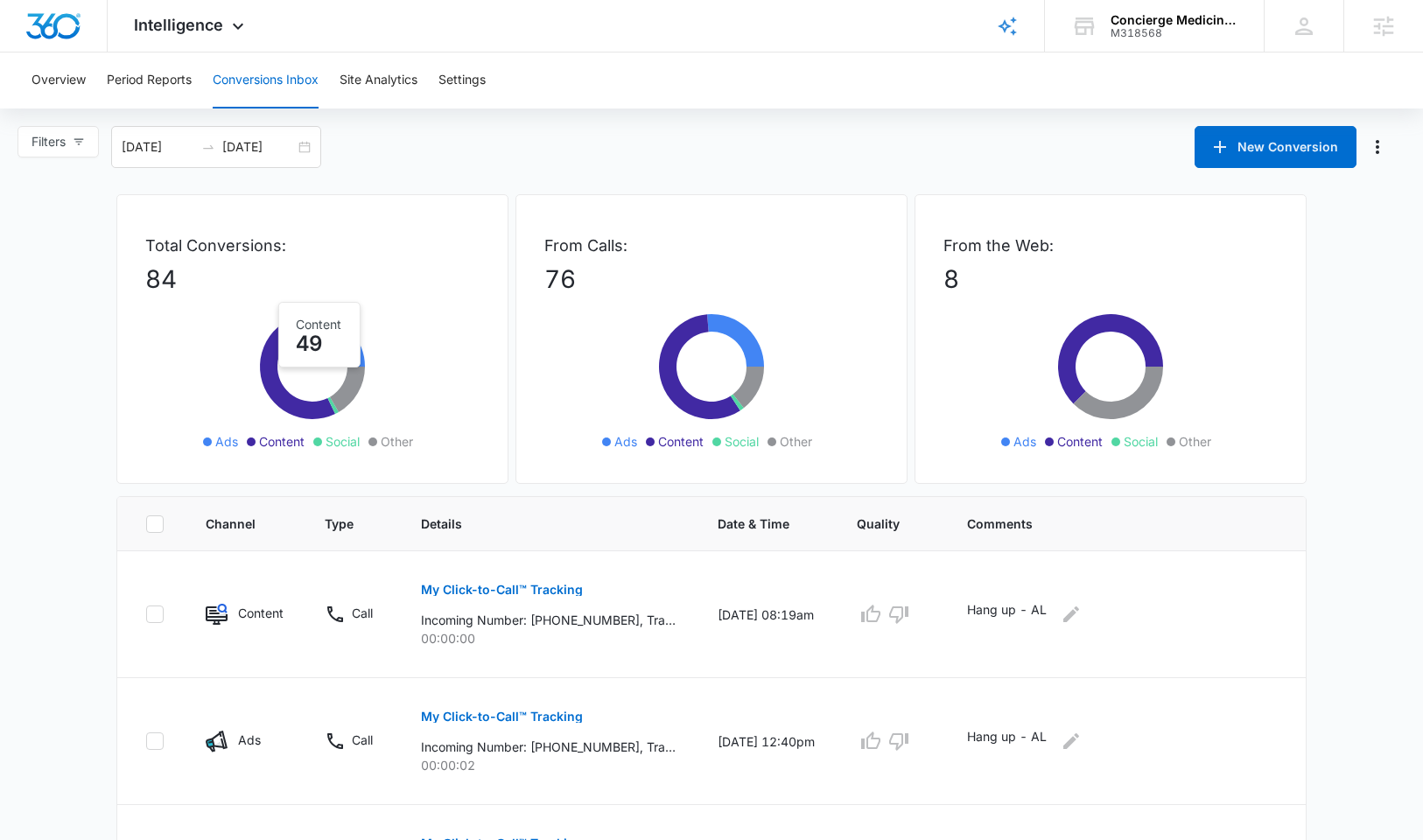
click at [160, 530] on icon at bounding box center [155, 524] width 16 height 16
click at [146, 524] on input "checkbox" at bounding box center [145, 523] width 1 height 1
checkbox input "true"
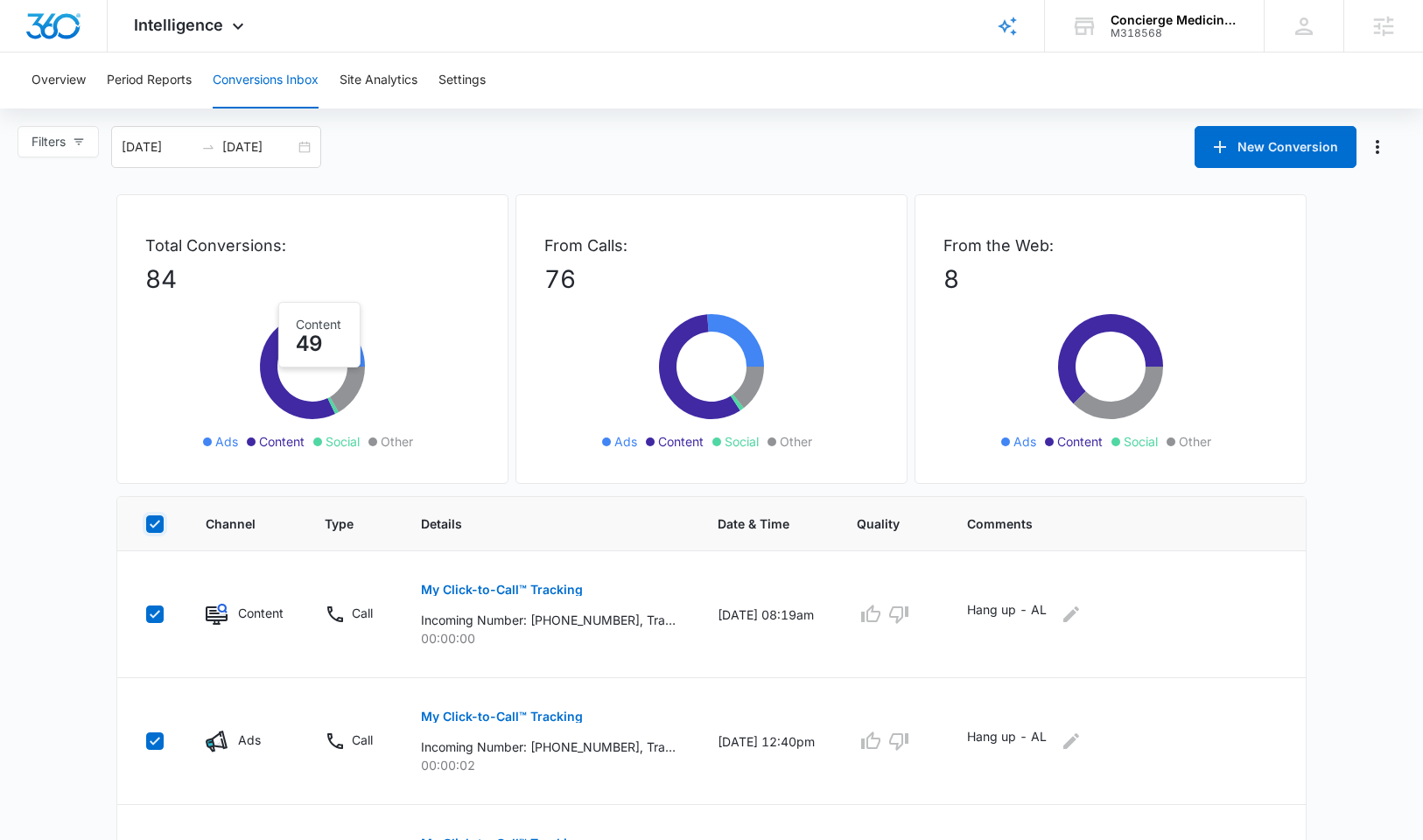
checkbox input "true"
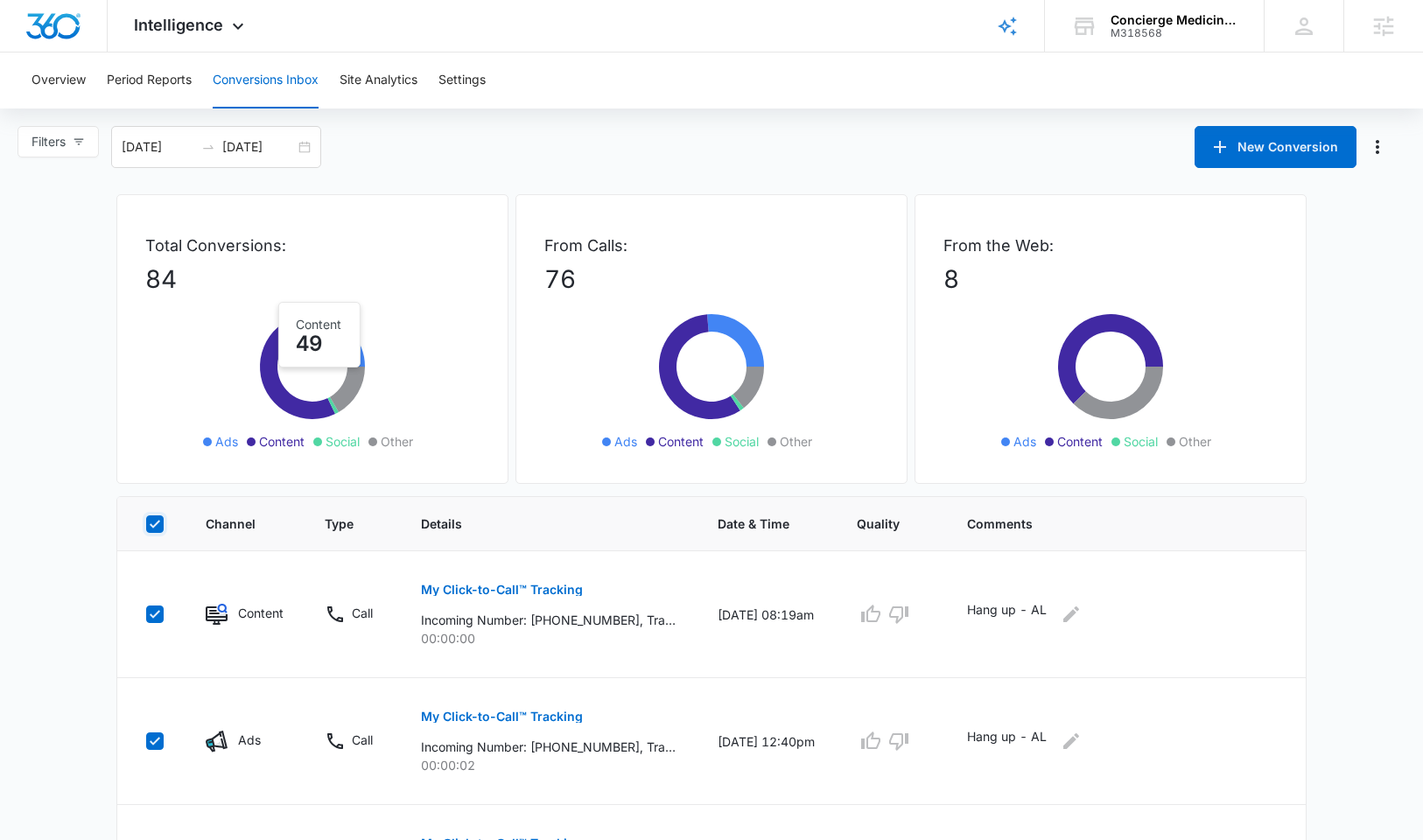
checkbox input "true"
click at [160, 530] on icon at bounding box center [155, 524] width 16 height 16
click at [146, 524] on input "checkbox" at bounding box center [145, 523] width 1 height 1
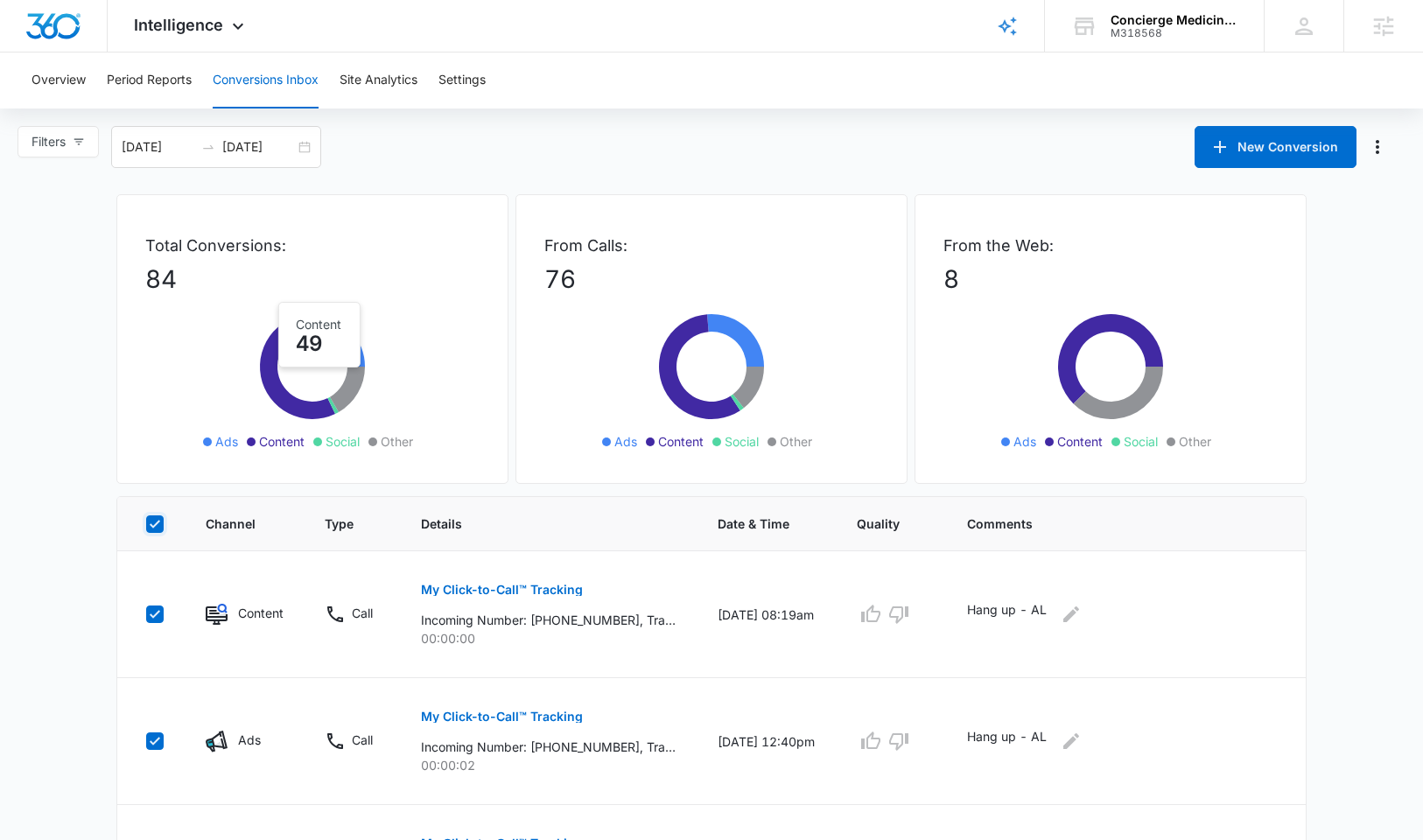
checkbox input "false"
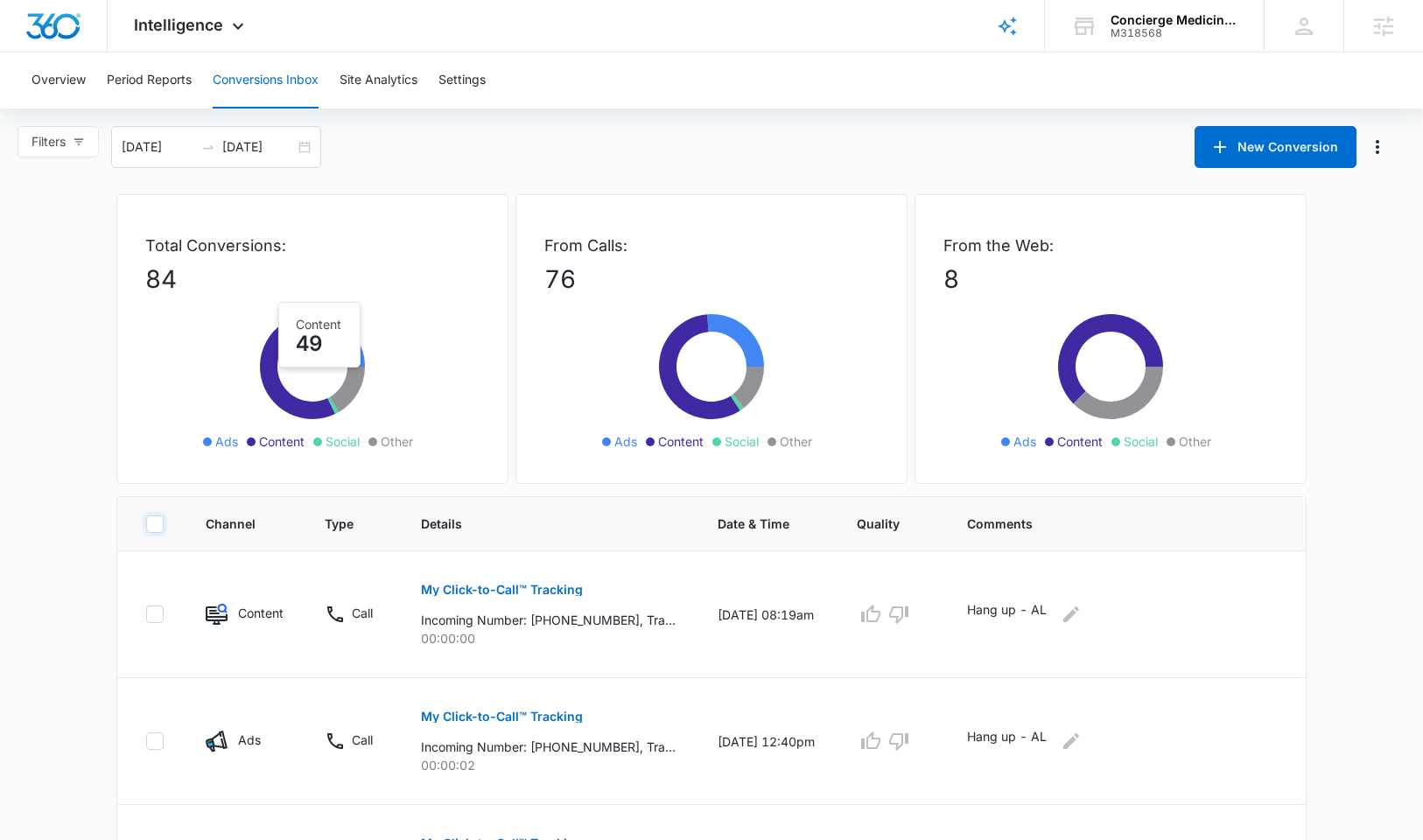
checkbox input "false"
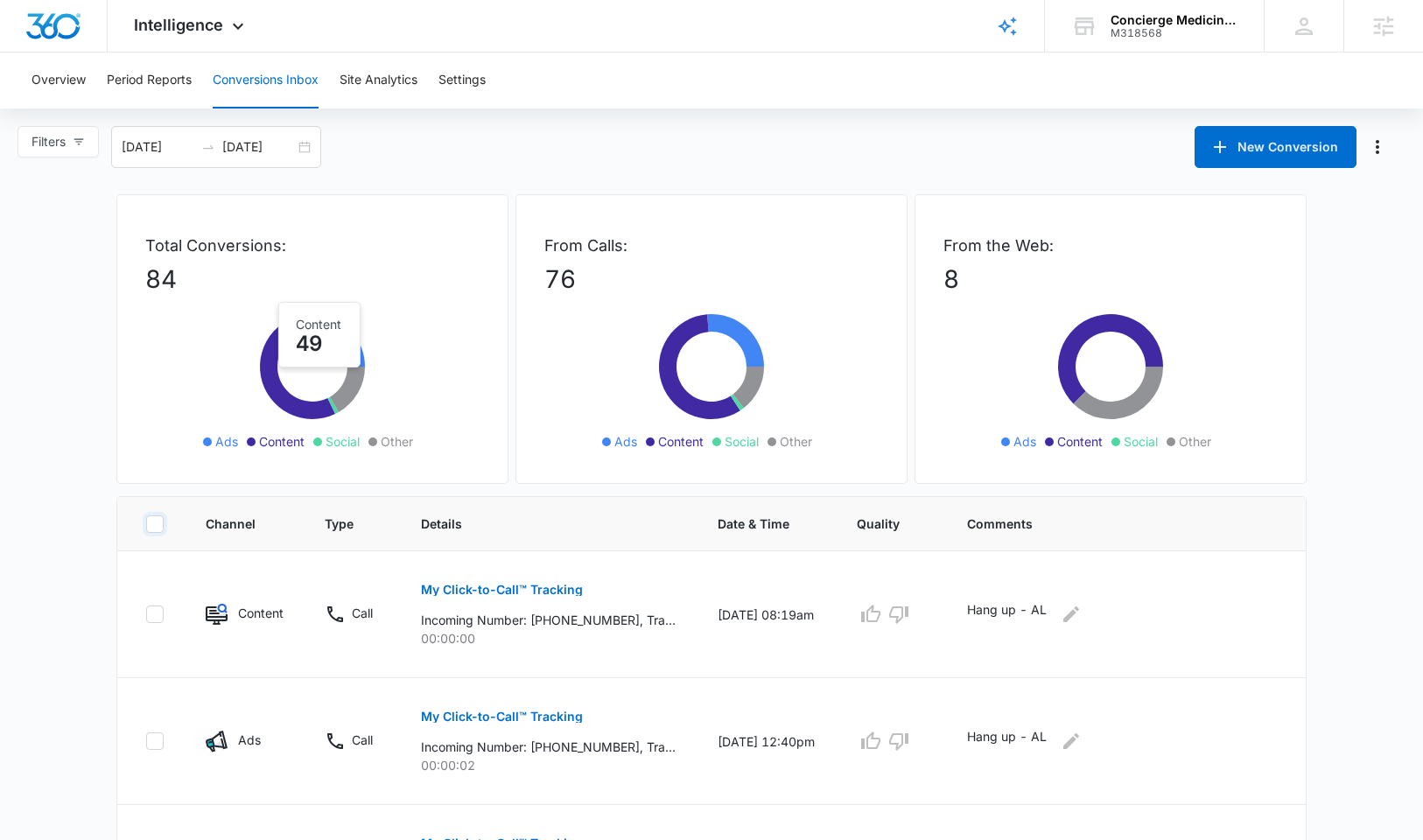
checkbox input "false"
click at [241, 521] on span "Channel" at bounding box center [231, 523] width 52 height 18
click at [41, 86] on button "Overview" at bounding box center [59, 81] width 54 height 56
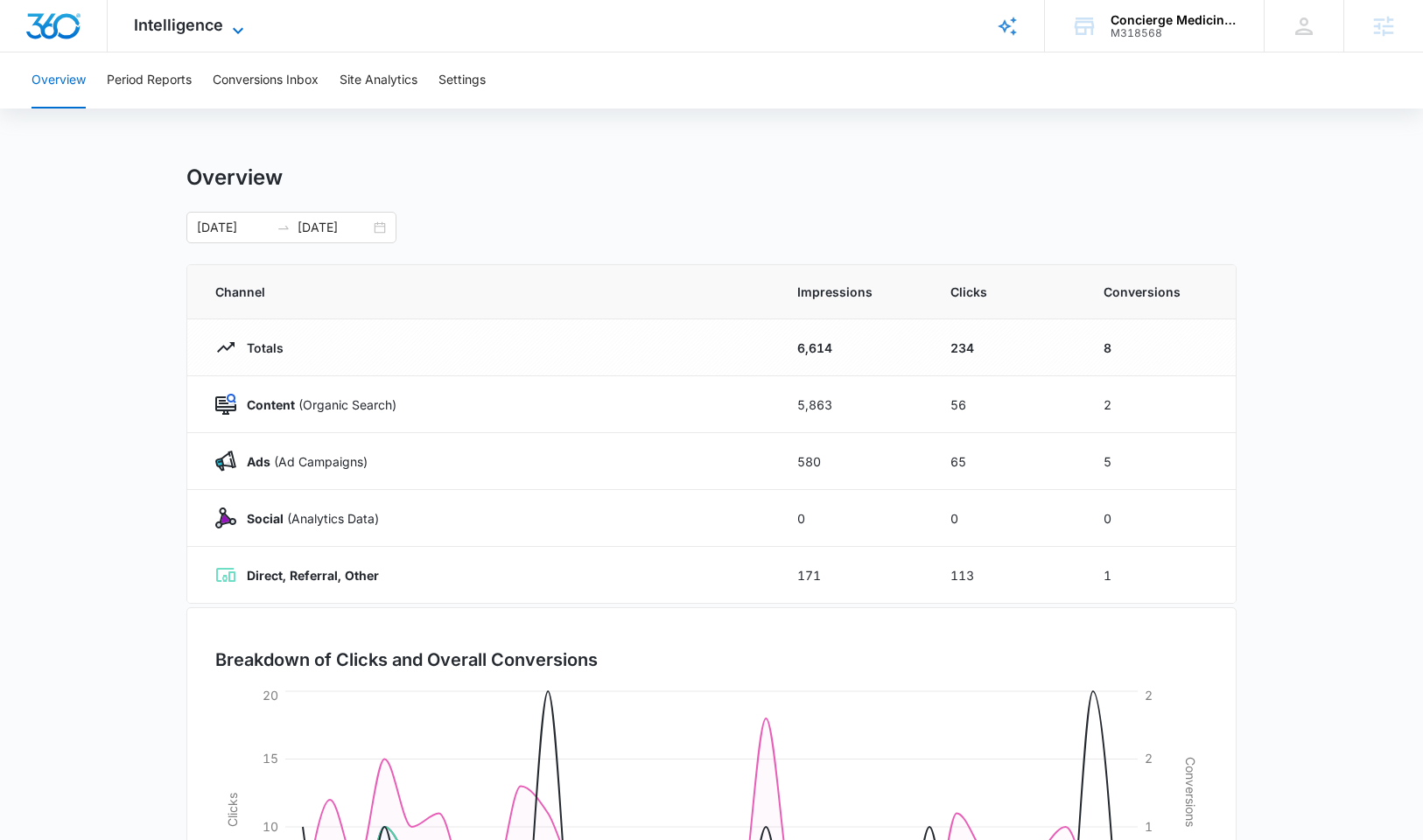
click at [166, 18] on span "Intelligence" at bounding box center [178, 25] width 90 height 18
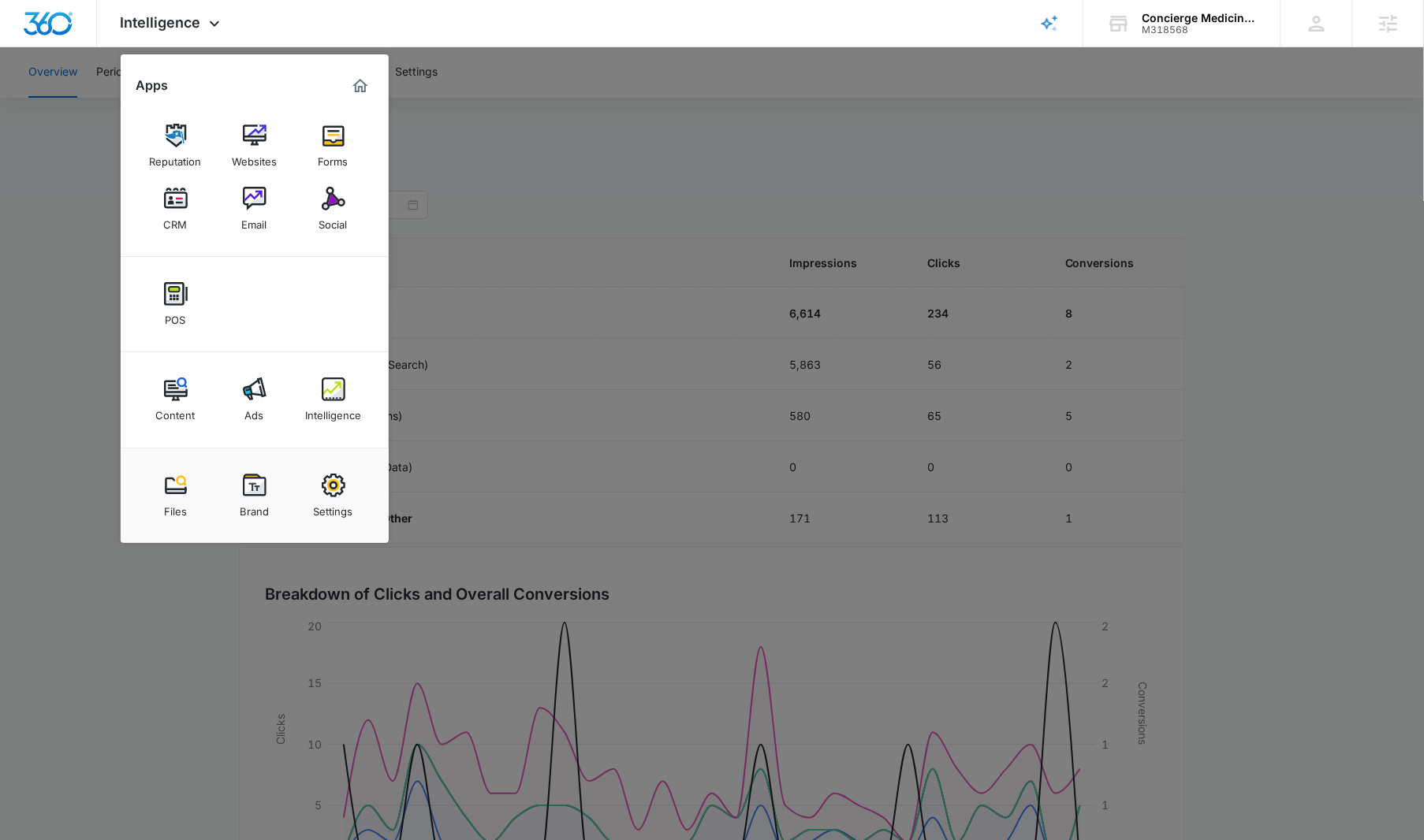
click at [1137, 420] on div at bounding box center [712, 420] width 1424 height 840
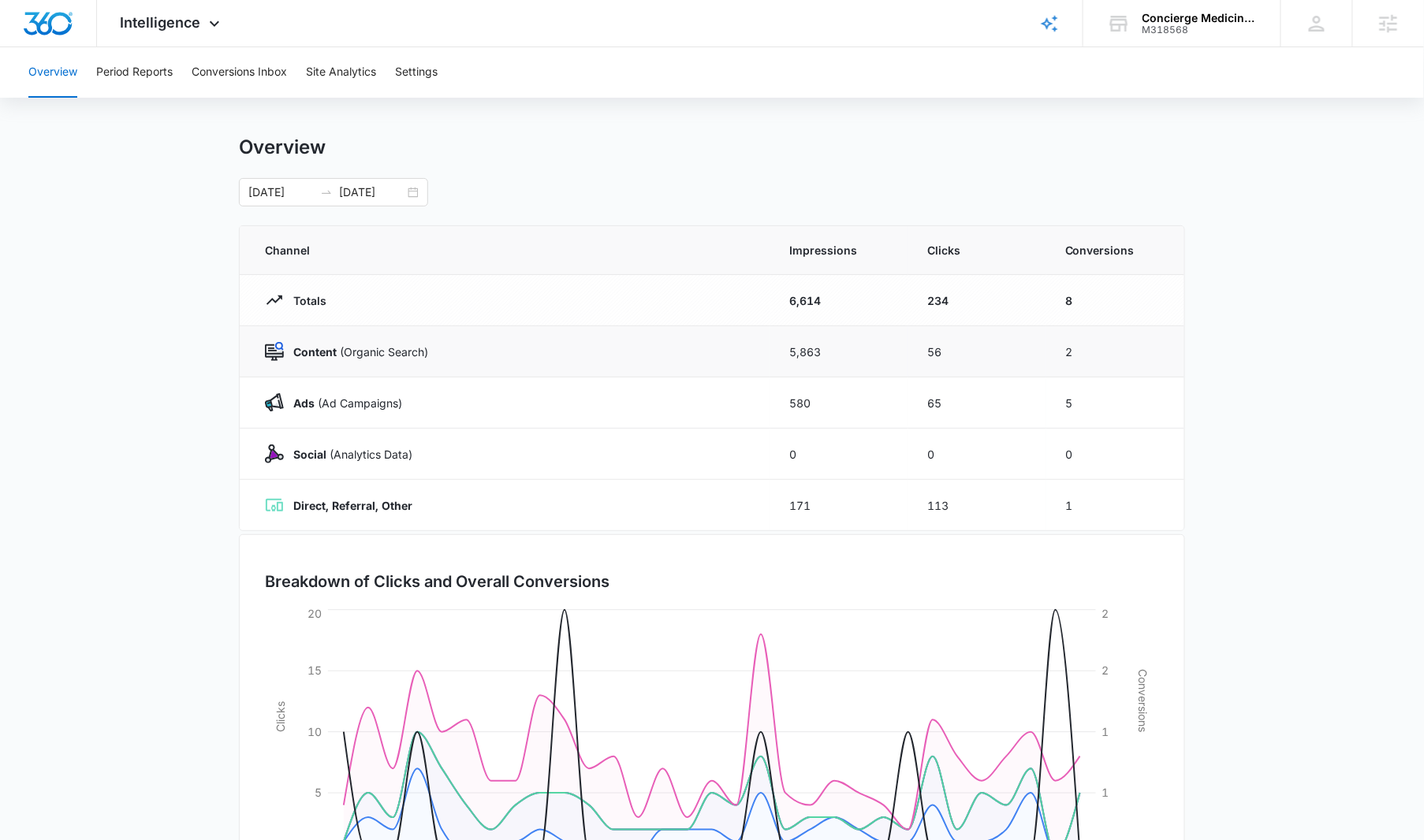
scroll to position [135, 0]
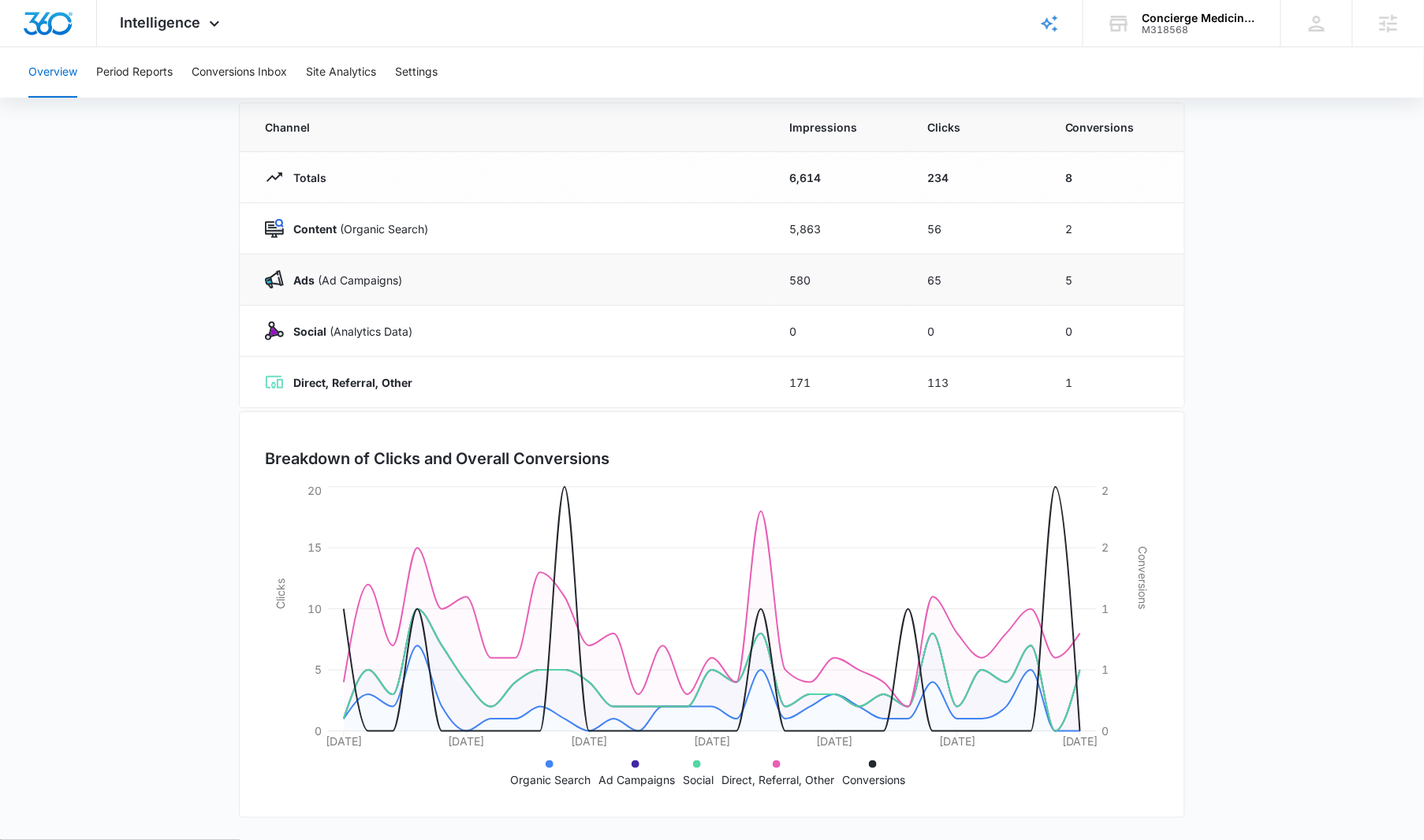
click at [930, 274] on td "65" at bounding box center [977, 280] width 138 height 51
click at [1081, 289] on td "5" at bounding box center [1115, 280] width 138 height 51
click at [188, 11] on div "Intelligence Apps Reputation Websites Forms CRM Email Social POS Content Ads In…" at bounding box center [172, 23] width 150 height 47
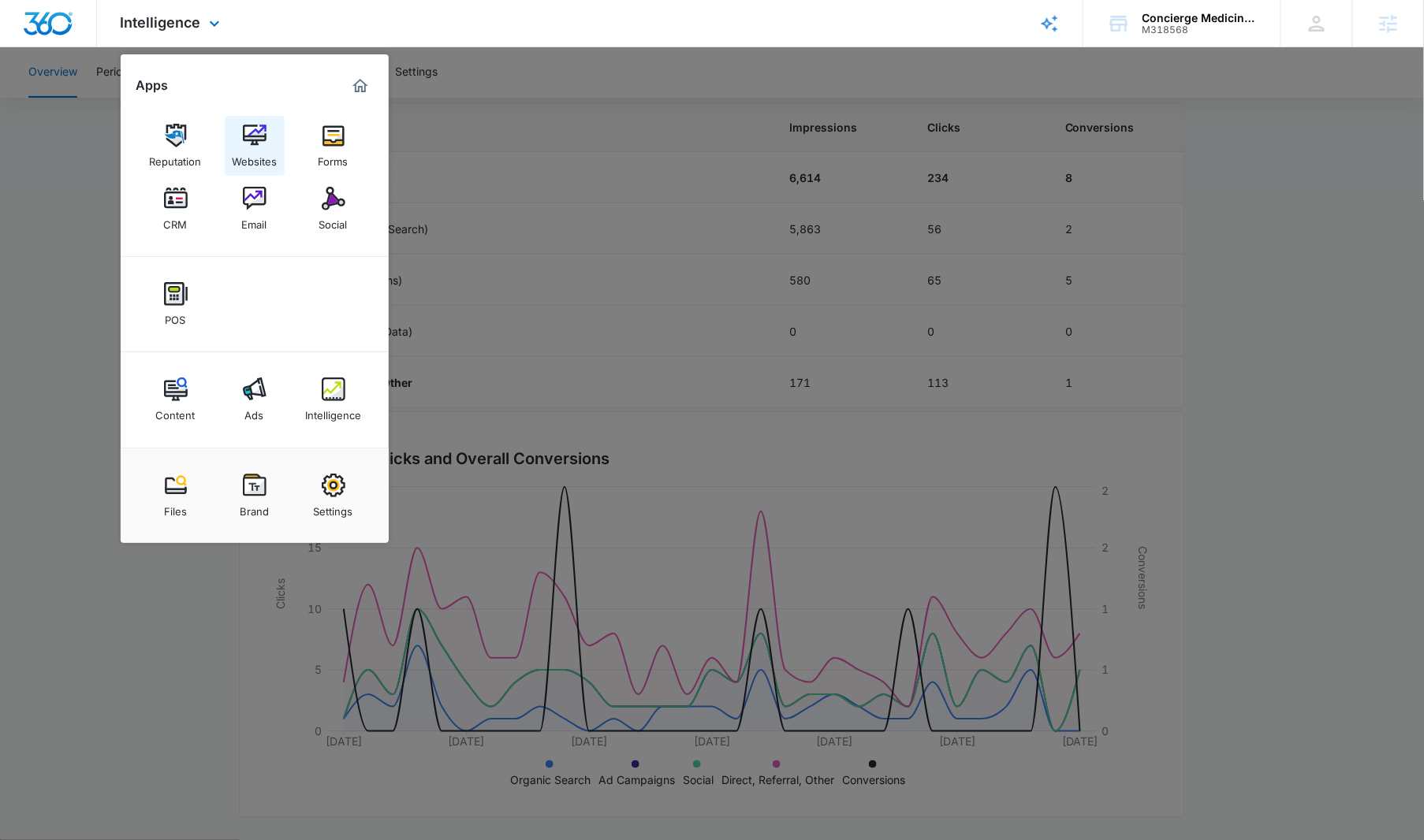
click at [244, 129] on img at bounding box center [255, 135] width 24 height 24
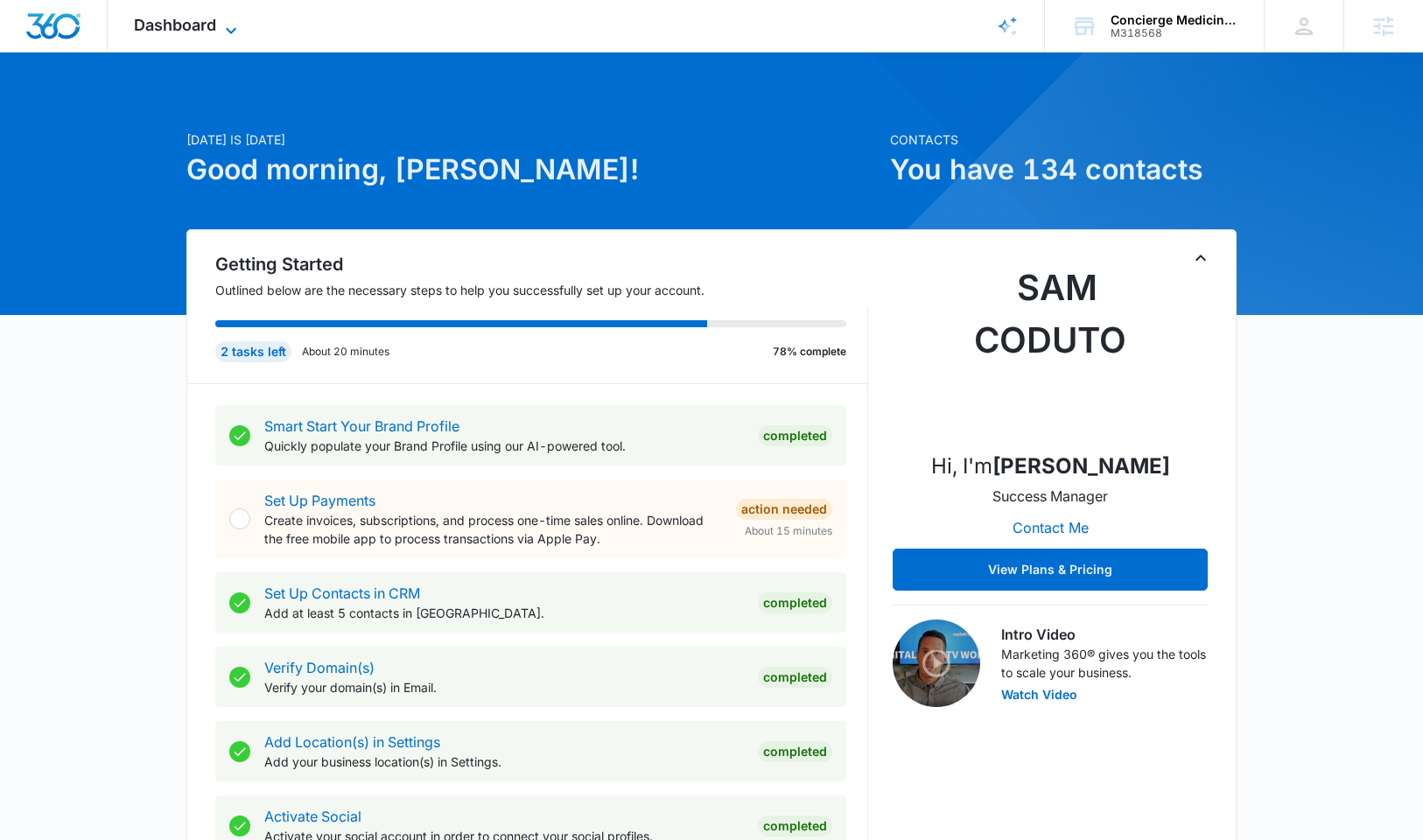
click at [163, 30] on span "Dashboard" at bounding box center [175, 25] width 83 height 18
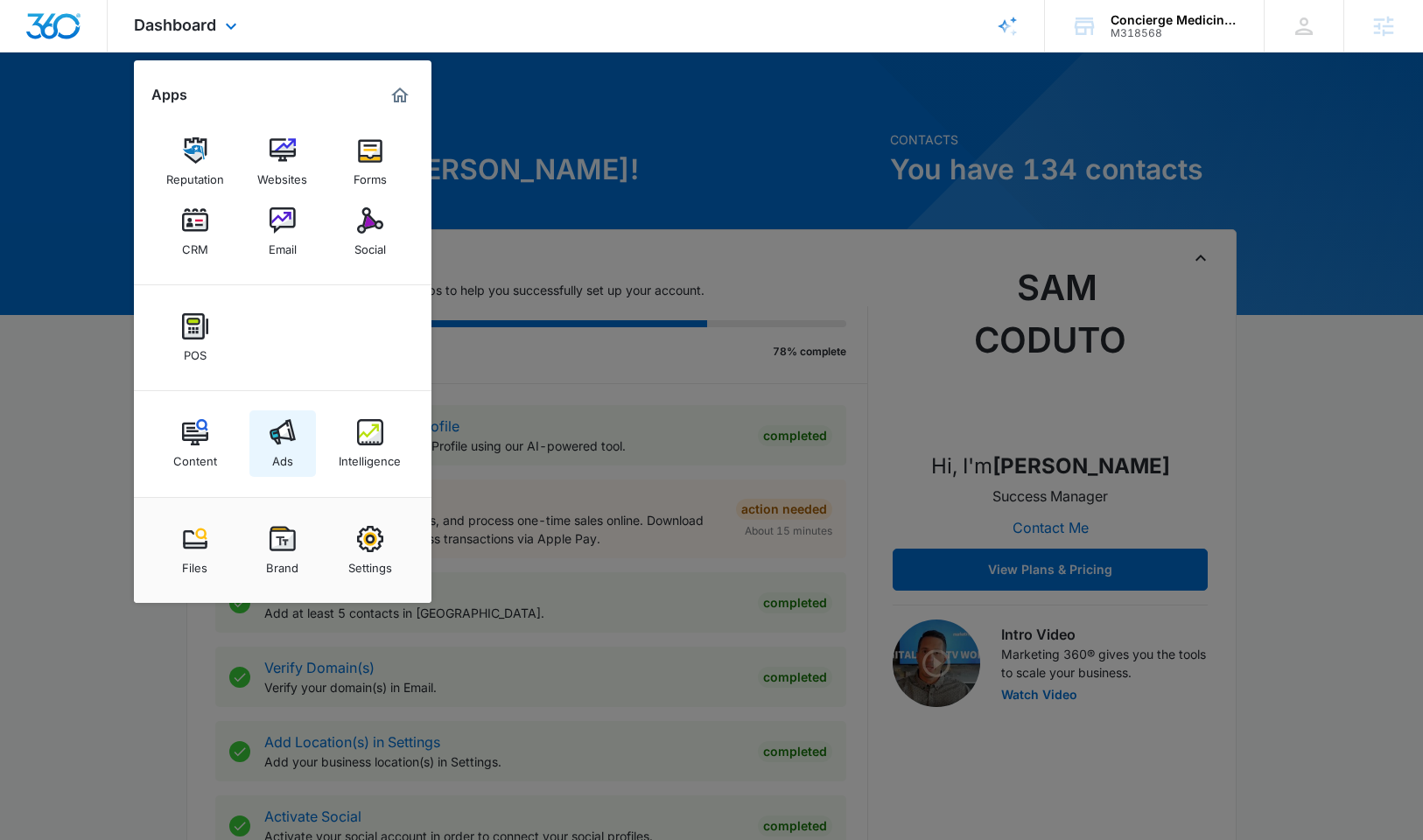
click at [285, 445] on img at bounding box center [283, 432] width 26 height 26
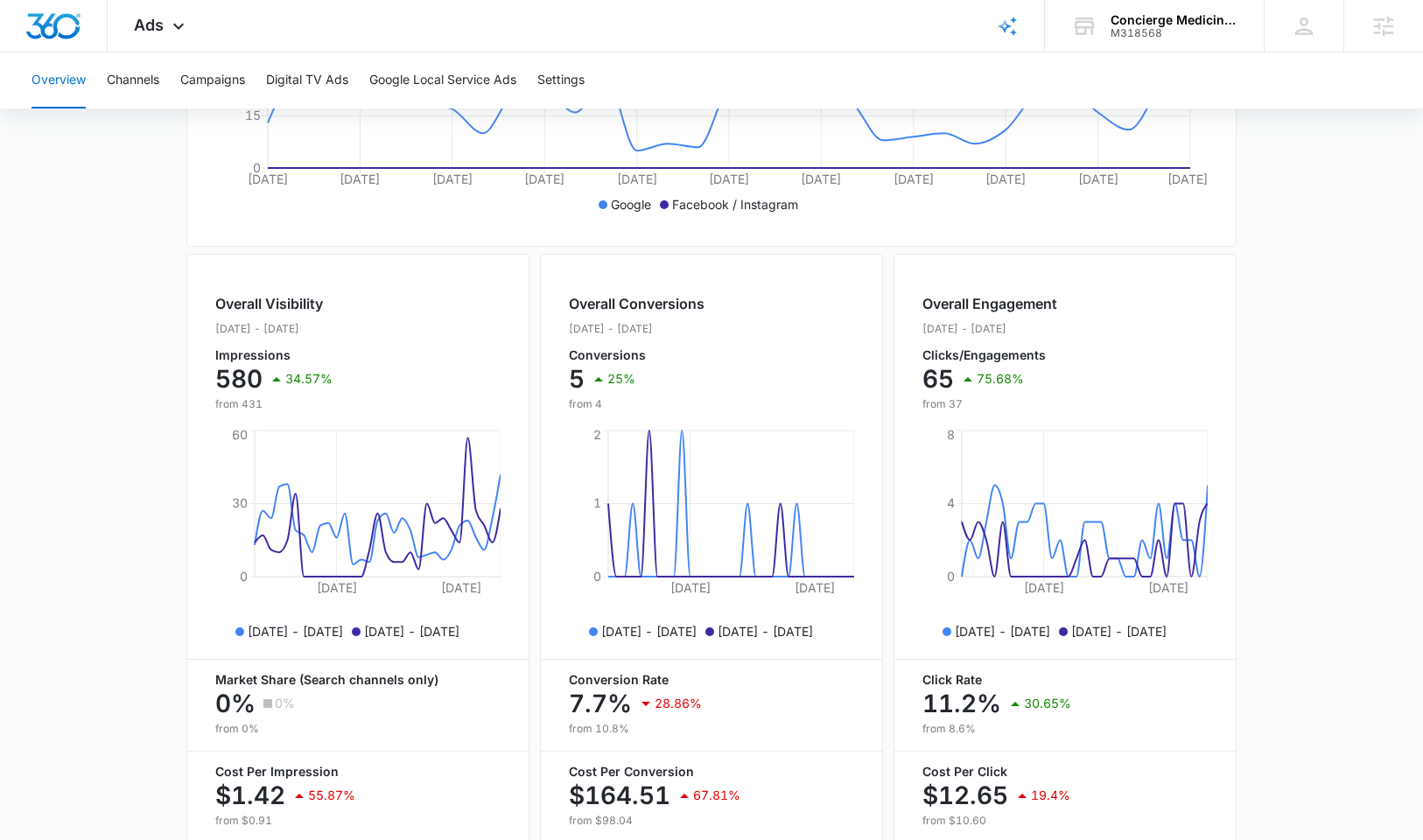
scroll to position [594, 0]
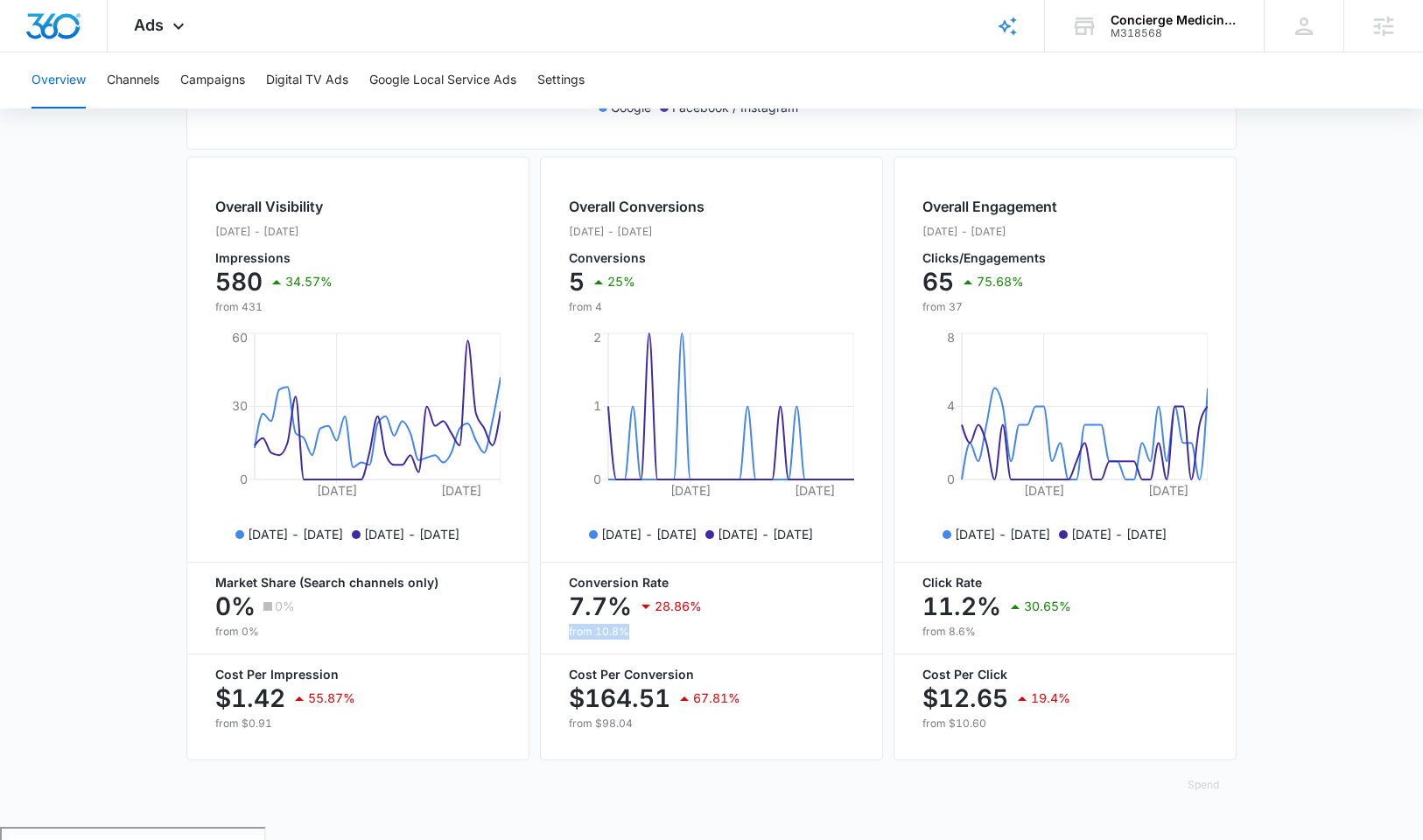
drag, startPoint x: 569, startPoint y: 647, endPoint x: 657, endPoint y: 649, distance: 88.0
click at [657, 640] on p "from 10.8%" at bounding box center [711, 632] width 286 height 16
click at [708, 617] on div "7.7% 28.86%" at bounding box center [711, 606] width 286 height 35
drag, startPoint x: 687, startPoint y: 619, endPoint x: 595, endPoint y: 624, distance: 92.1
click at [595, 624] on div "7.7% 28.86%" at bounding box center [711, 606] width 286 height 35
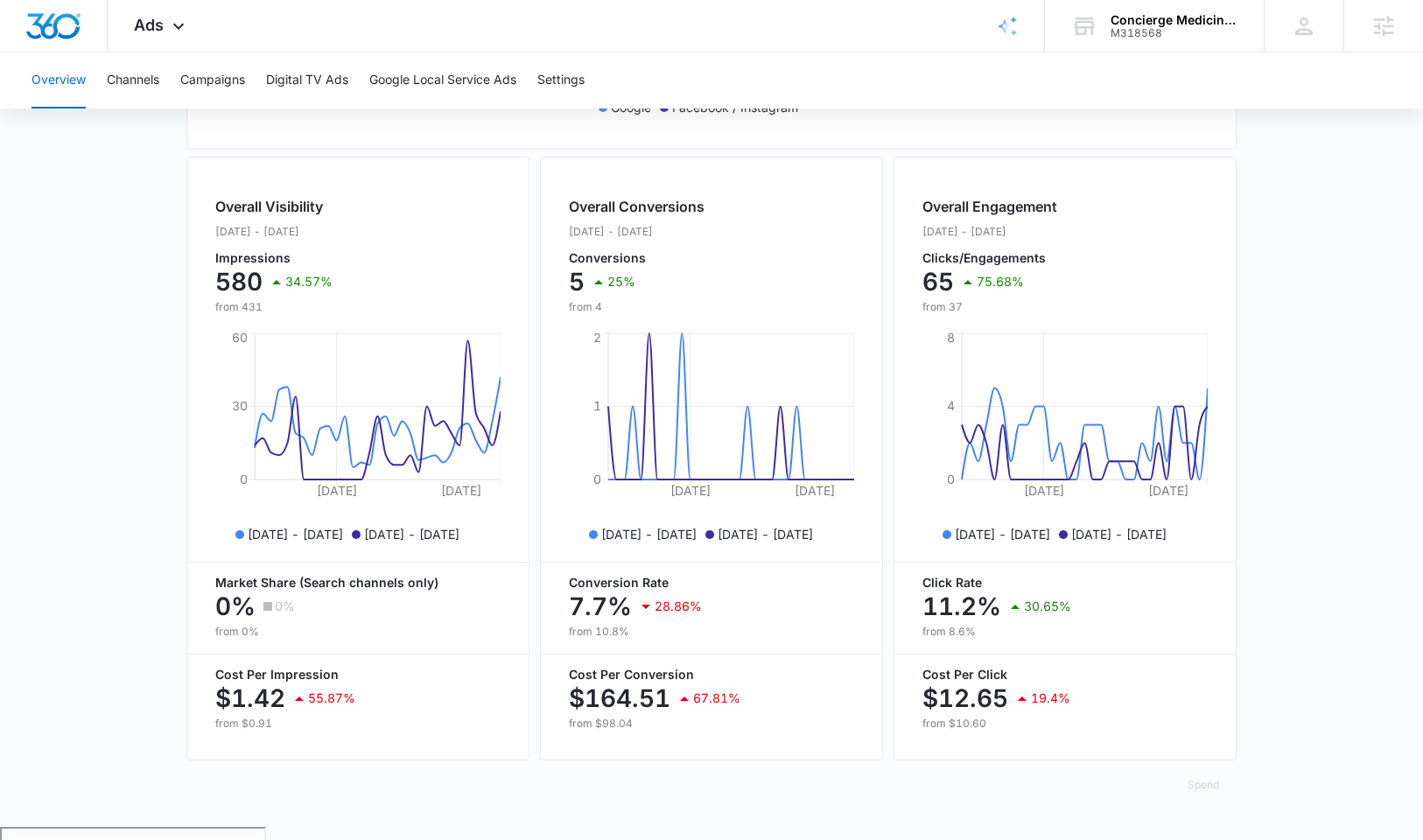
click at [555, 617] on div "Overall Conversions Sep. 14 - Oct. 14, 2025 Conversions 5 25% from 4 Sep 24, 20…" at bounding box center [711, 458] width 343 height 604
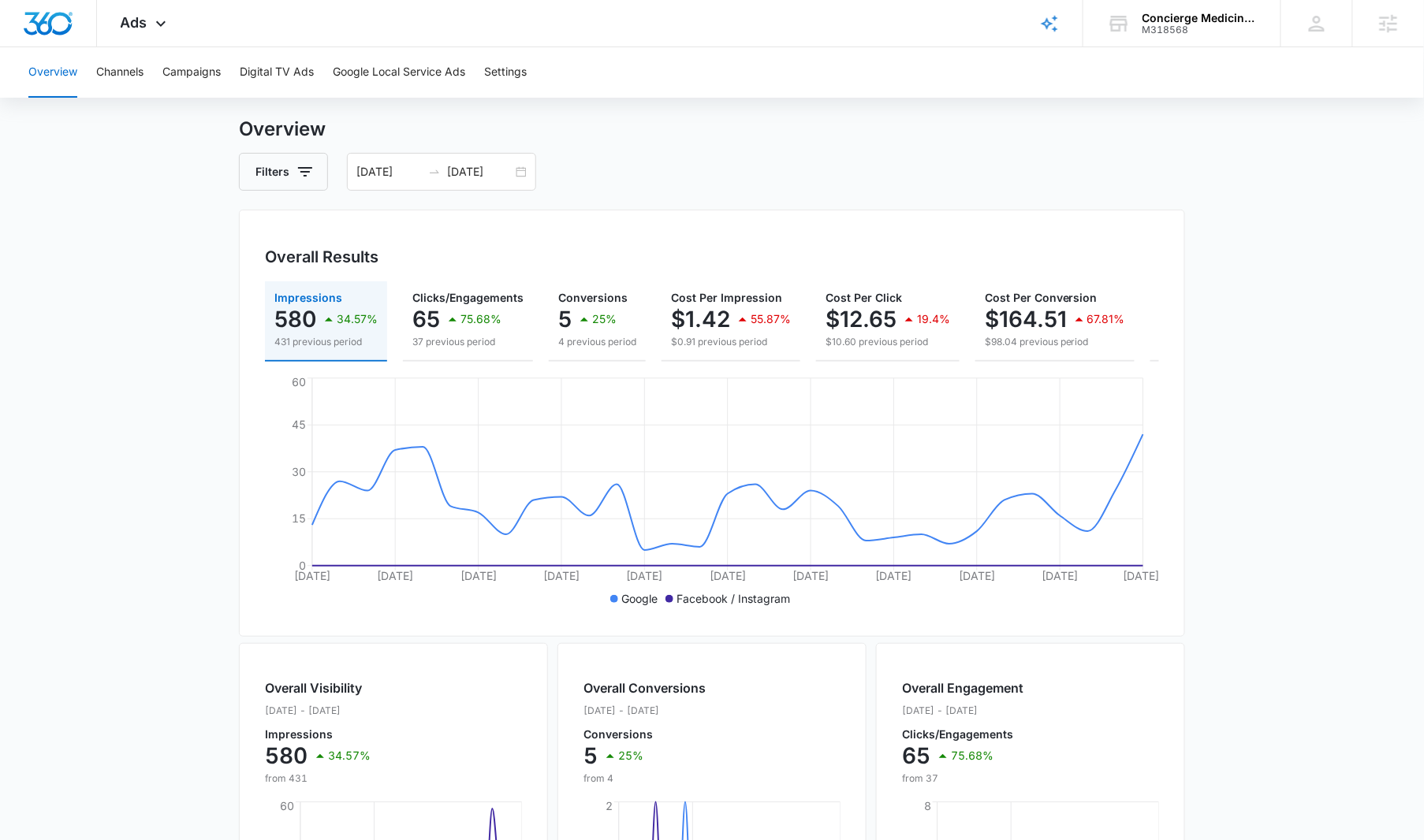
scroll to position [0, 0]
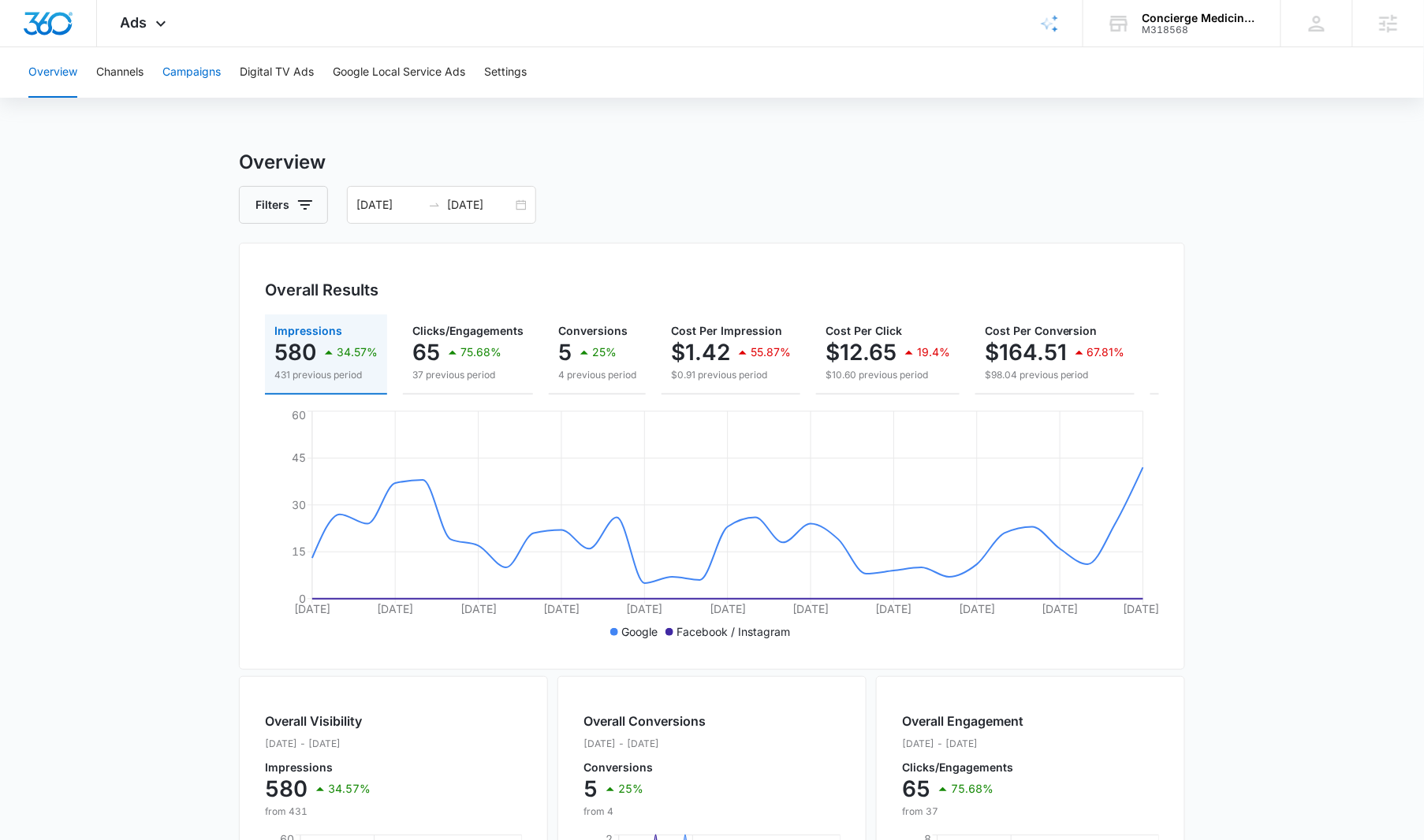
click at [192, 82] on button "Campaigns" at bounding box center [192, 73] width 59 height 51
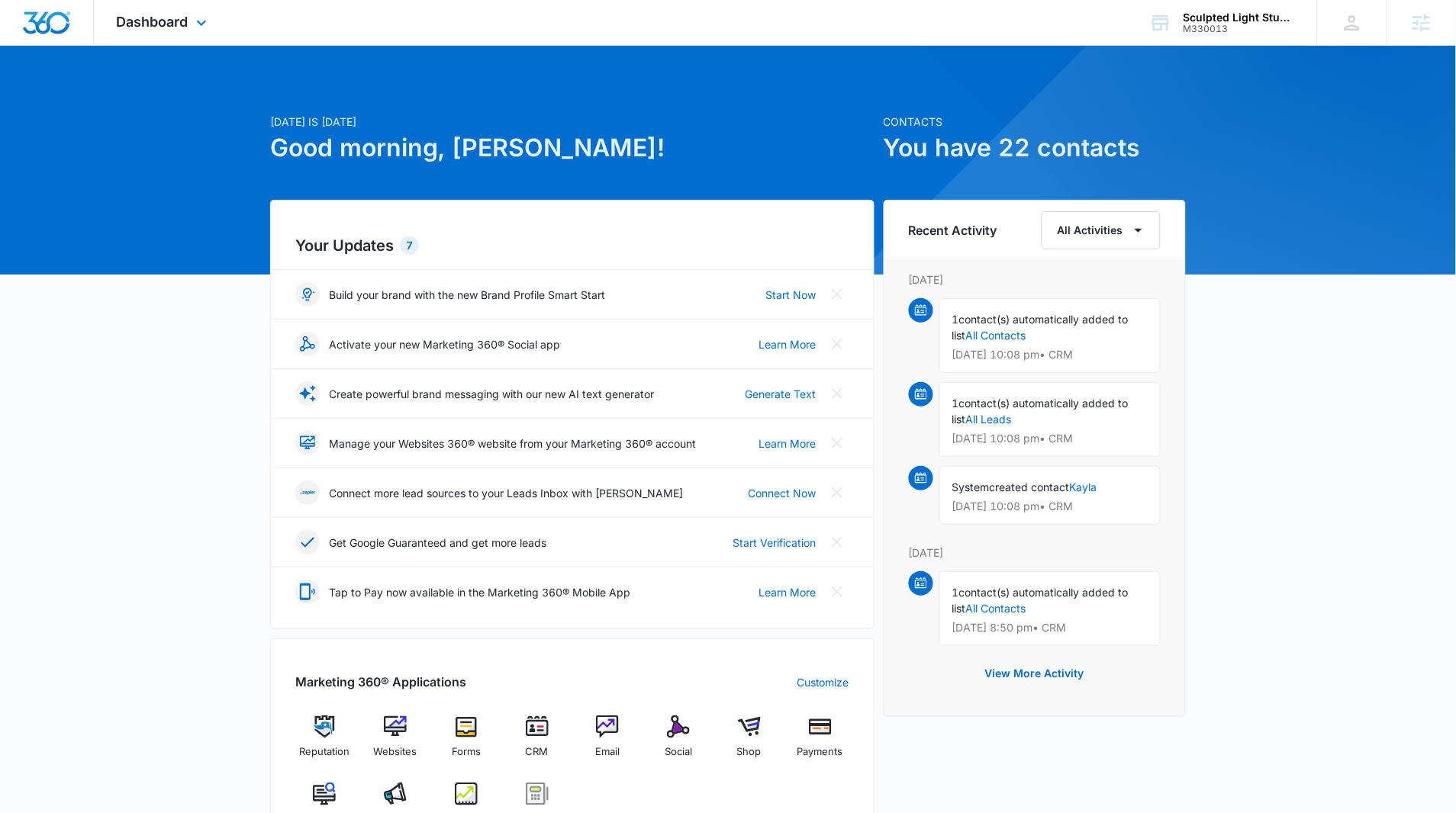
click at [123, 10] on div "Dashboard Apps Reputation Websites Forms CRM Email Social Shop Payments POS Con…" at bounding box center [163, 22] width 139 height 45
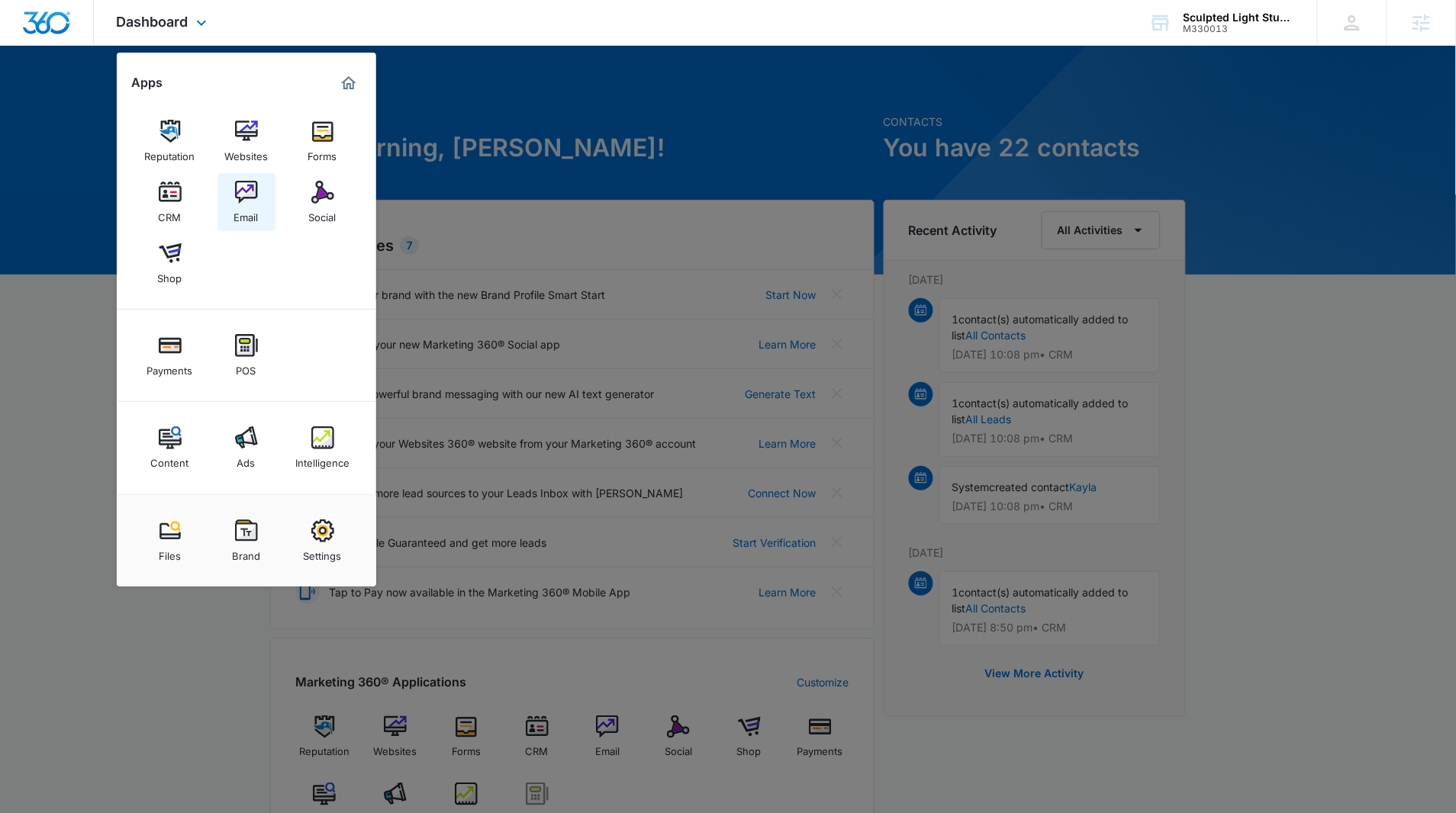
click at [239, 200] on img at bounding box center [247, 192] width 23 height 23
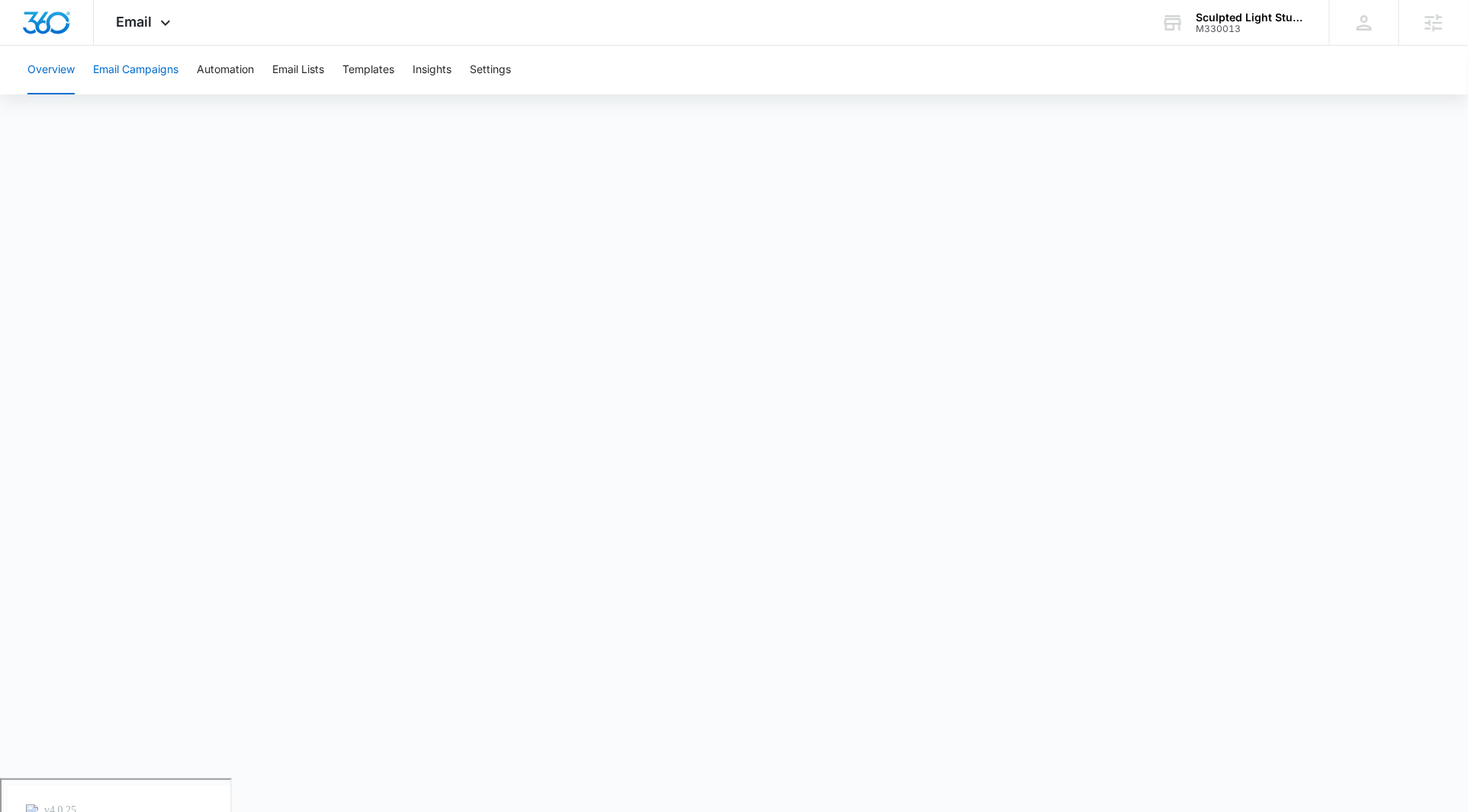
click at [131, 77] on button "Email Campaigns" at bounding box center [136, 70] width 86 height 49
click at [55, 70] on button "Overview" at bounding box center [51, 70] width 47 height 49
click at [302, 83] on button "Email Lists" at bounding box center [298, 70] width 52 height 49
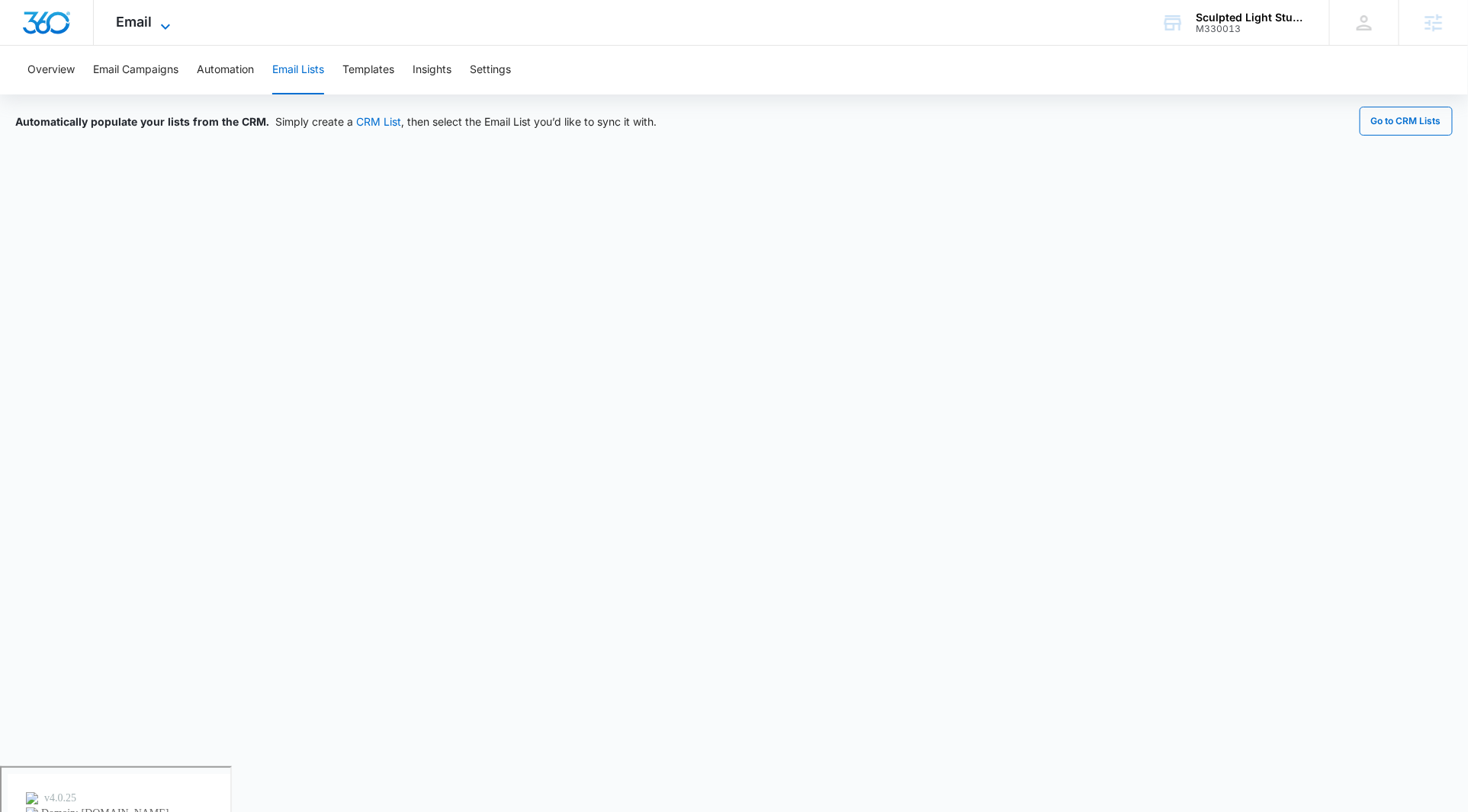
click at [150, 18] on span "Email" at bounding box center [134, 21] width 36 height 16
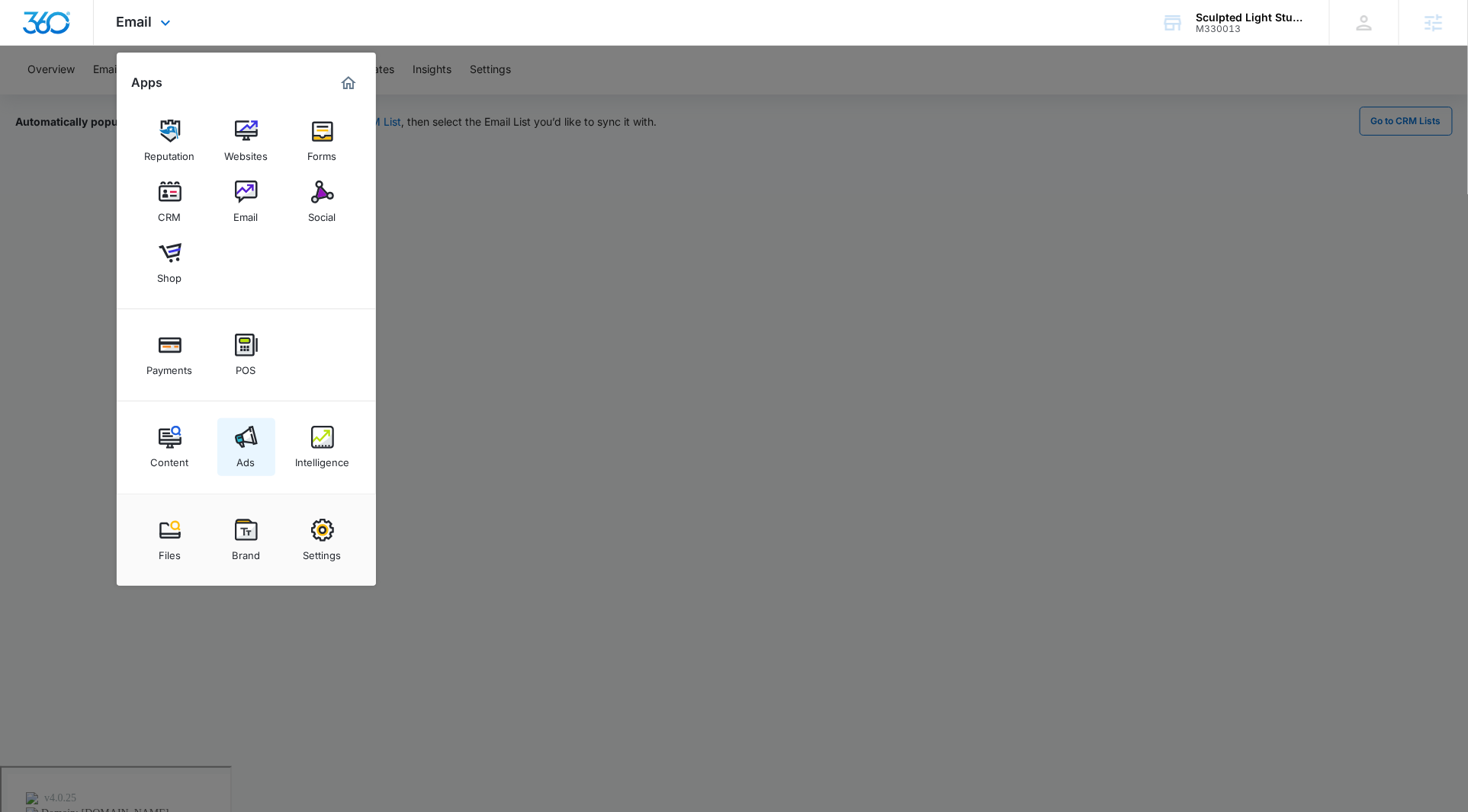
click at [260, 466] on link "Ads" at bounding box center [247, 448] width 58 height 58
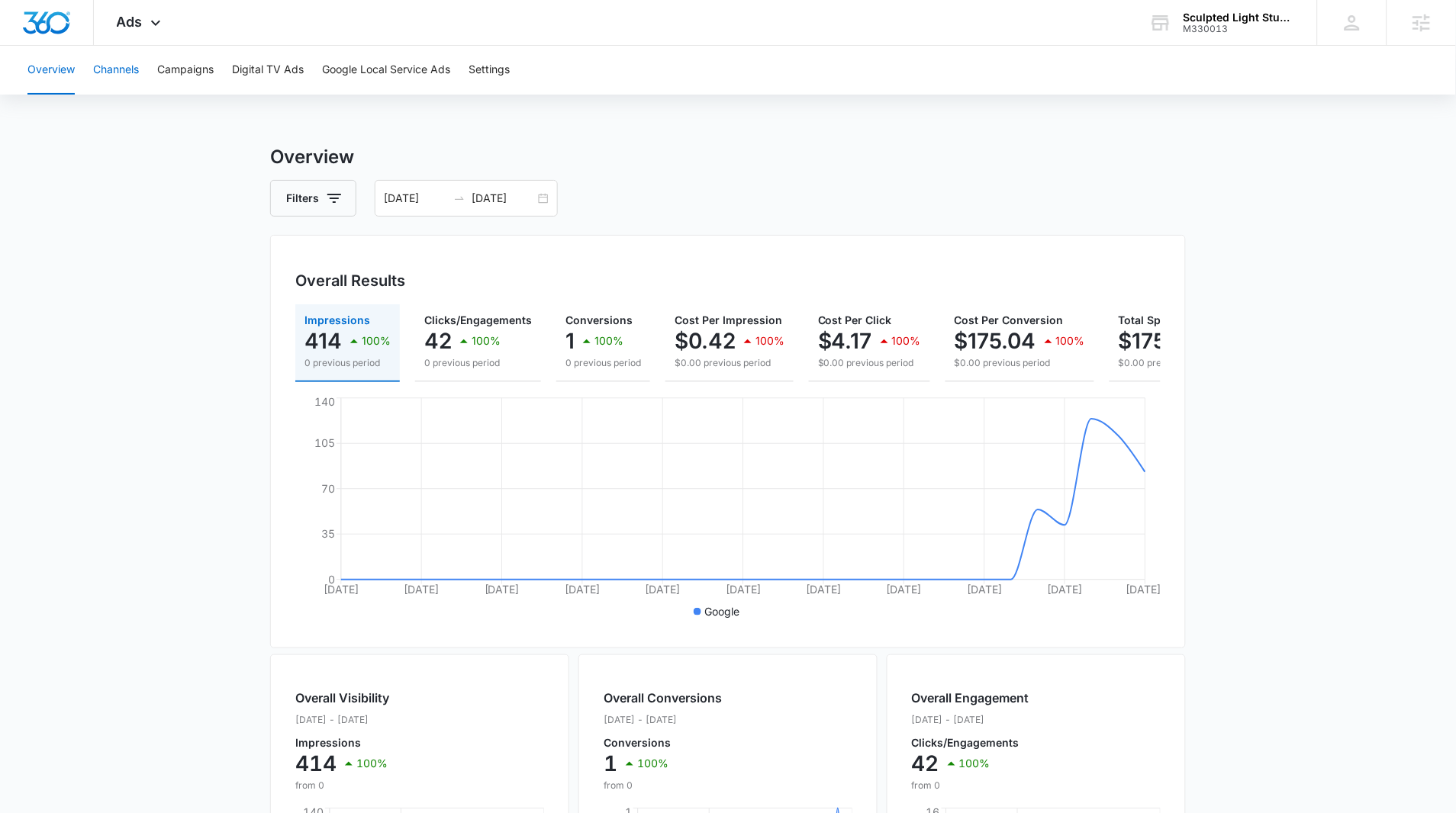
click at [123, 70] on button "Channels" at bounding box center [116, 70] width 46 height 49
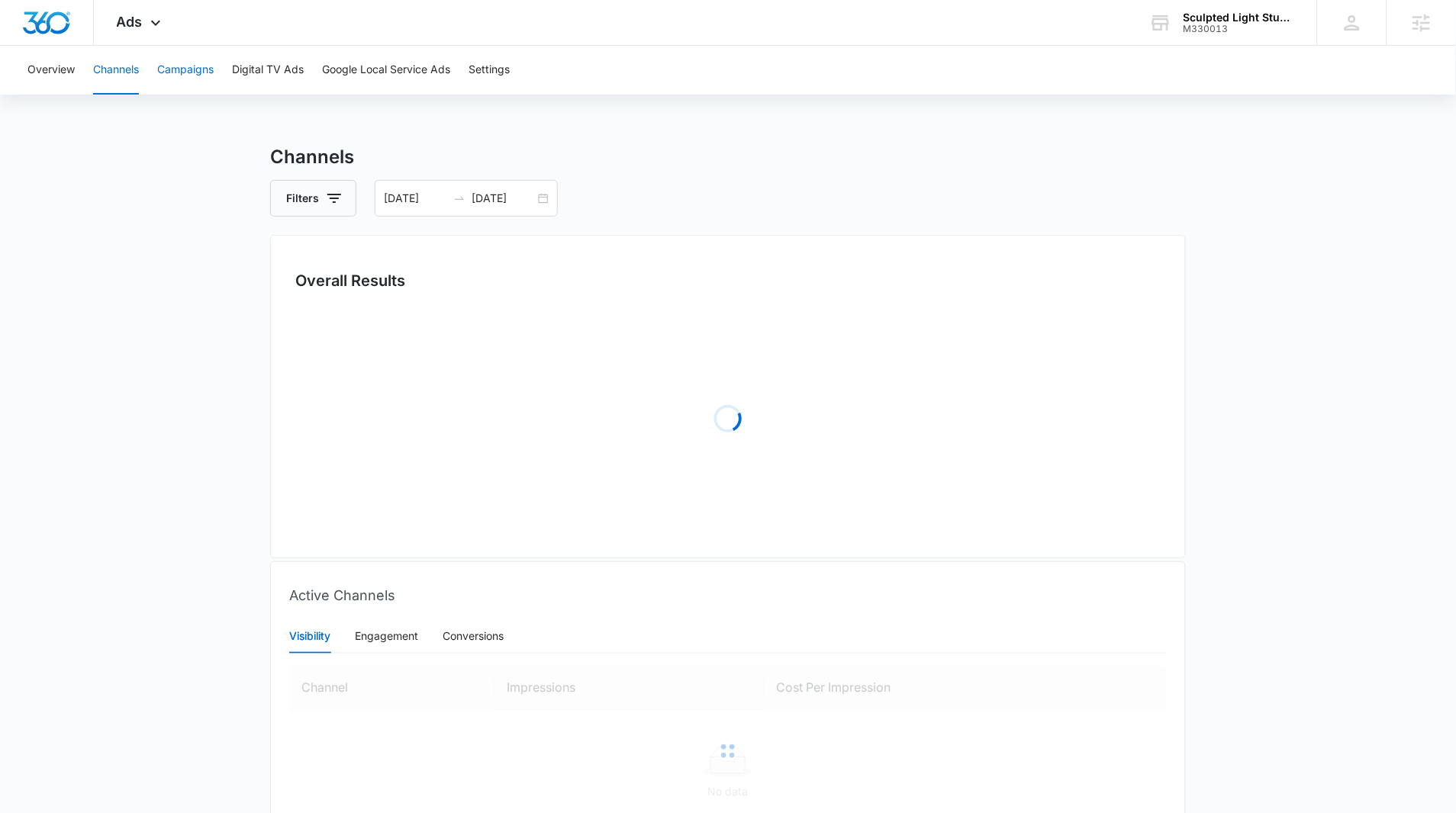
click at [176, 71] on button "Campaigns" at bounding box center [185, 70] width 57 height 49
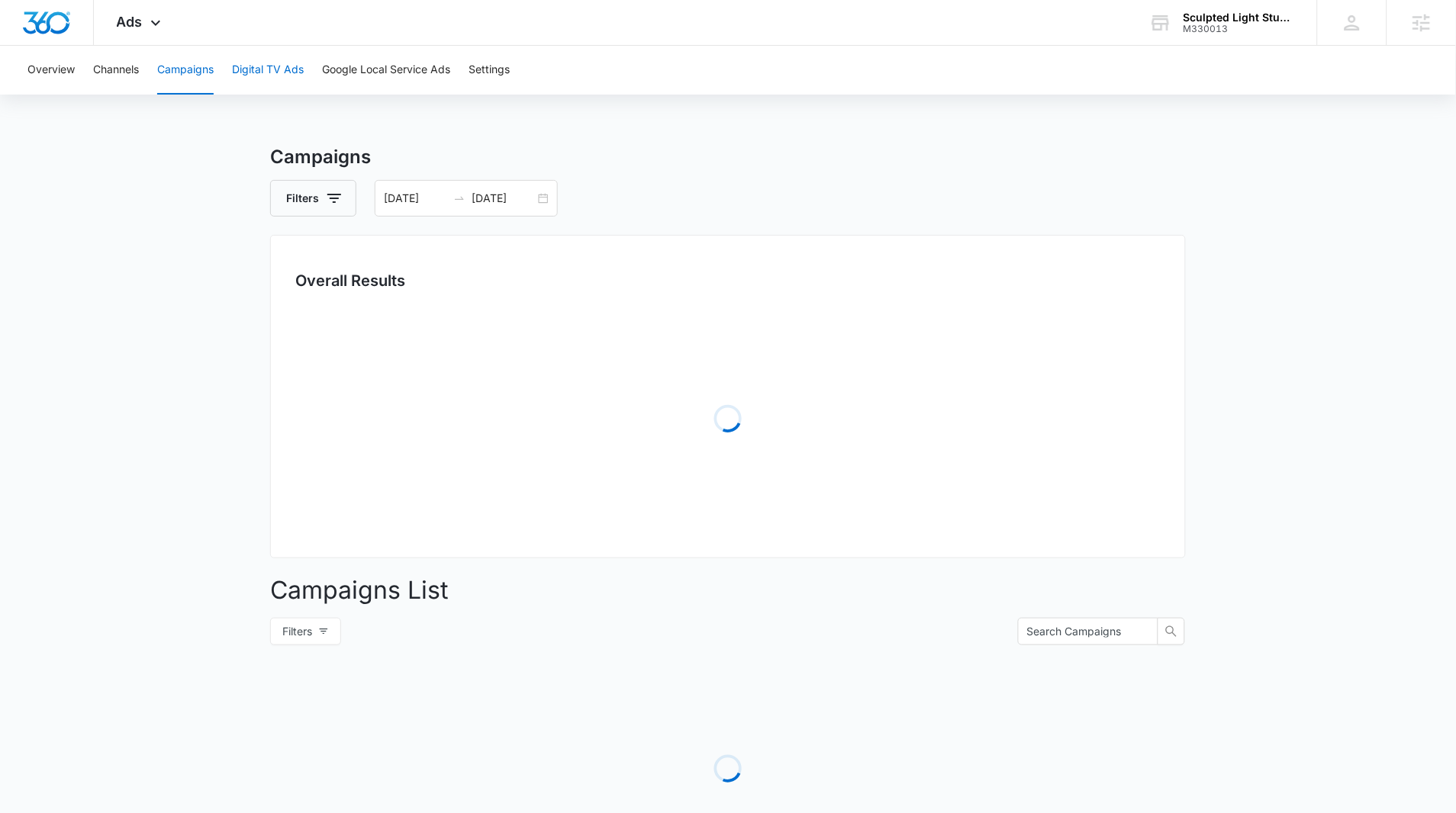
click at [274, 74] on button "Digital TV Ads" at bounding box center [268, 70] width 72 height 49
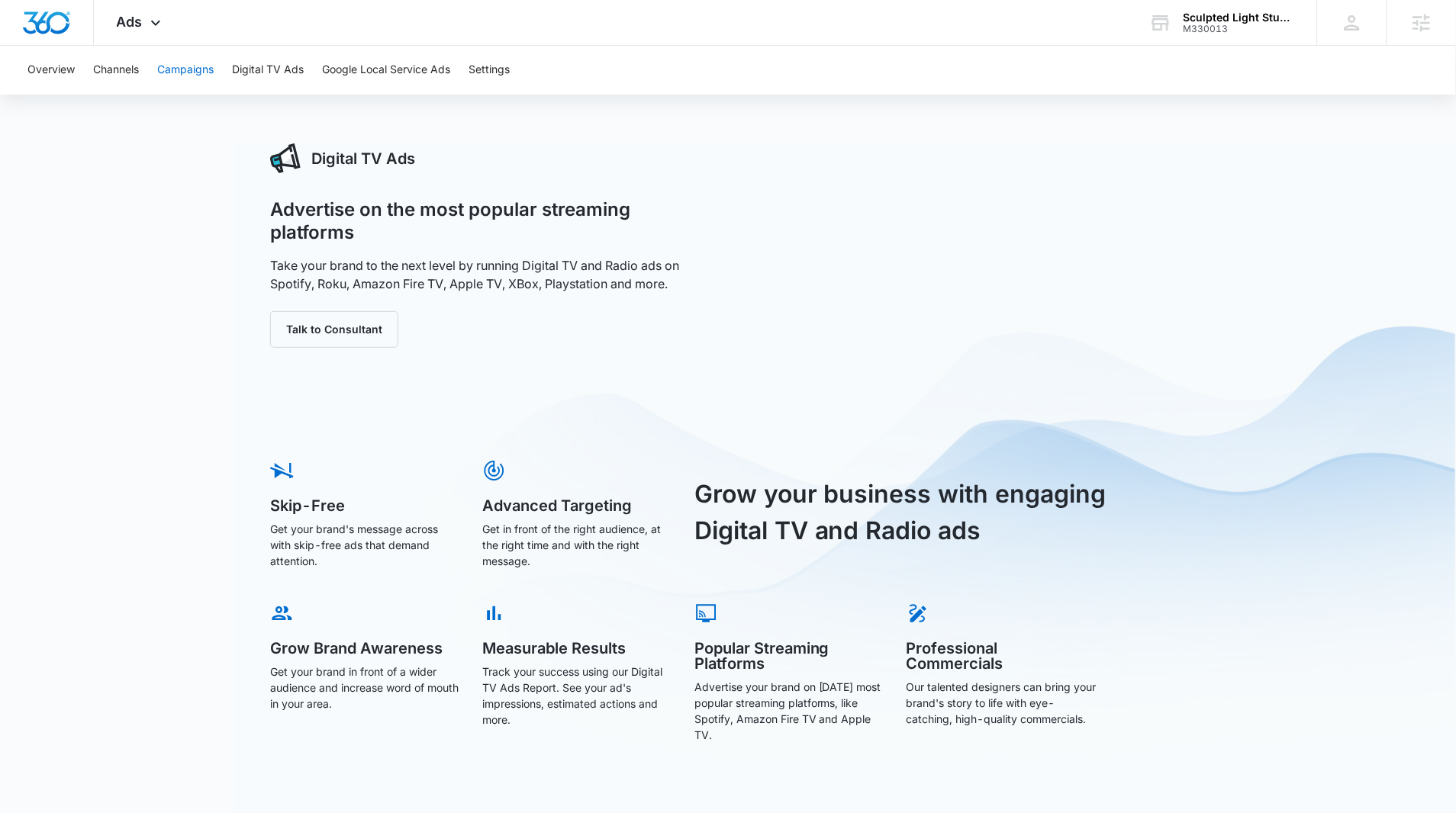
click at [191, 70] on button "Campaigns" at bounding box center [185, 70] width 57 height 49
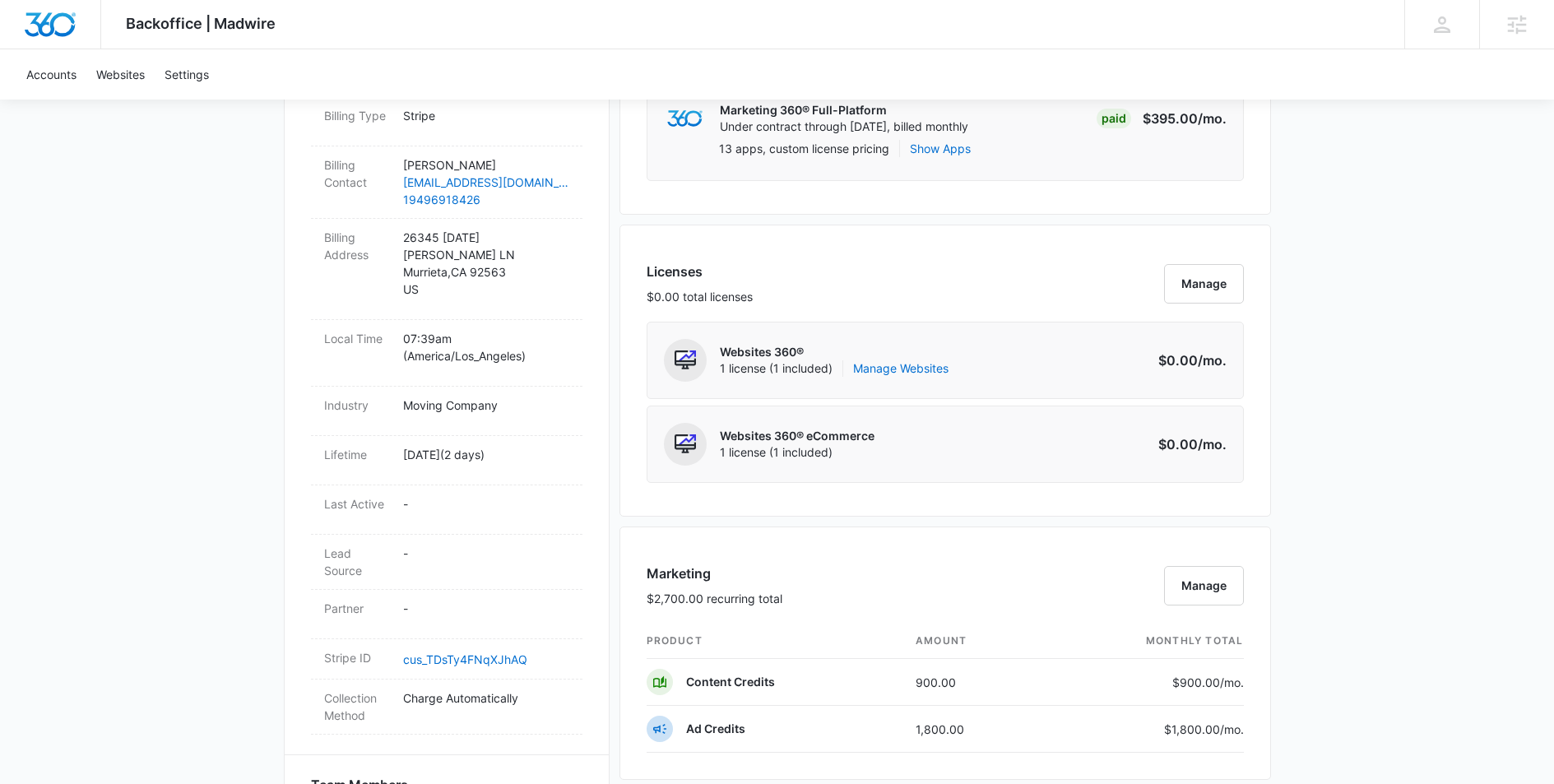
scroll to position [1043, 0]
